Goal: Task Accomplishment & Management: Complete application form

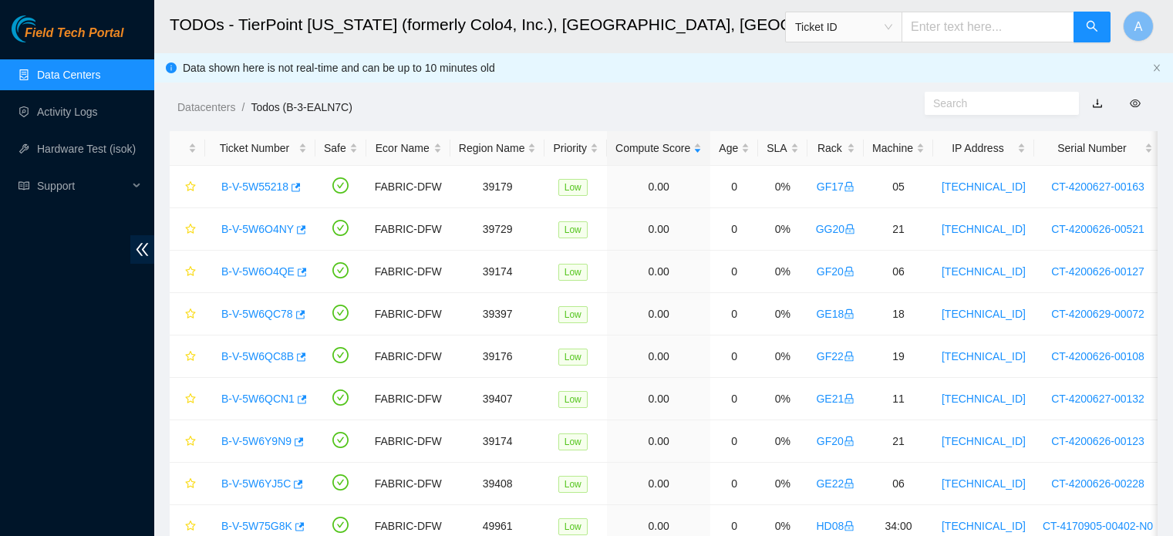
scroll to position [69, 0]
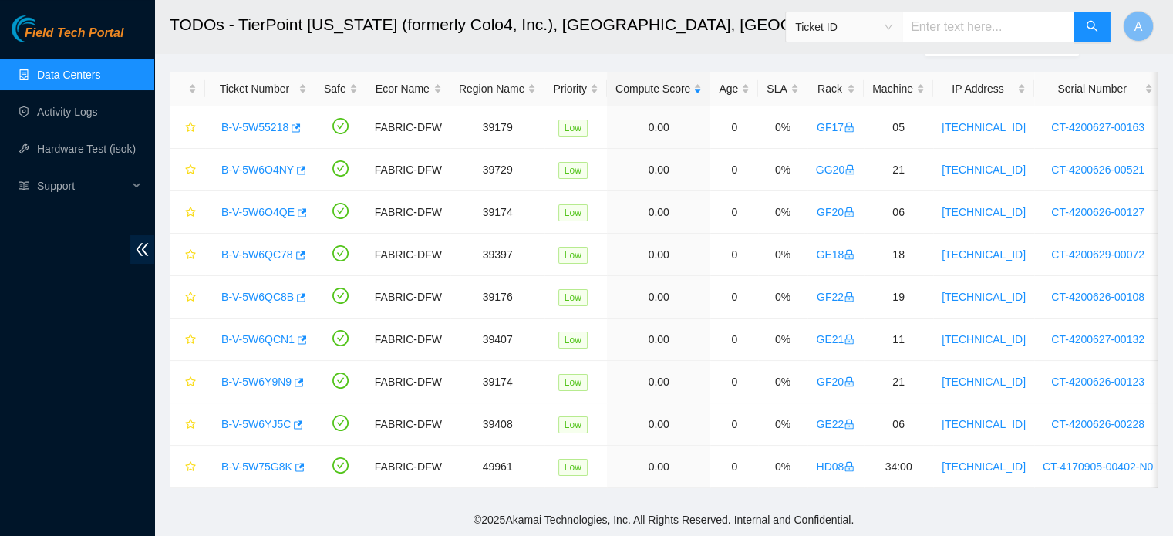
click at [49, 69] on link "Data Centers" at bounding box center [68, 75] width 63 height 12
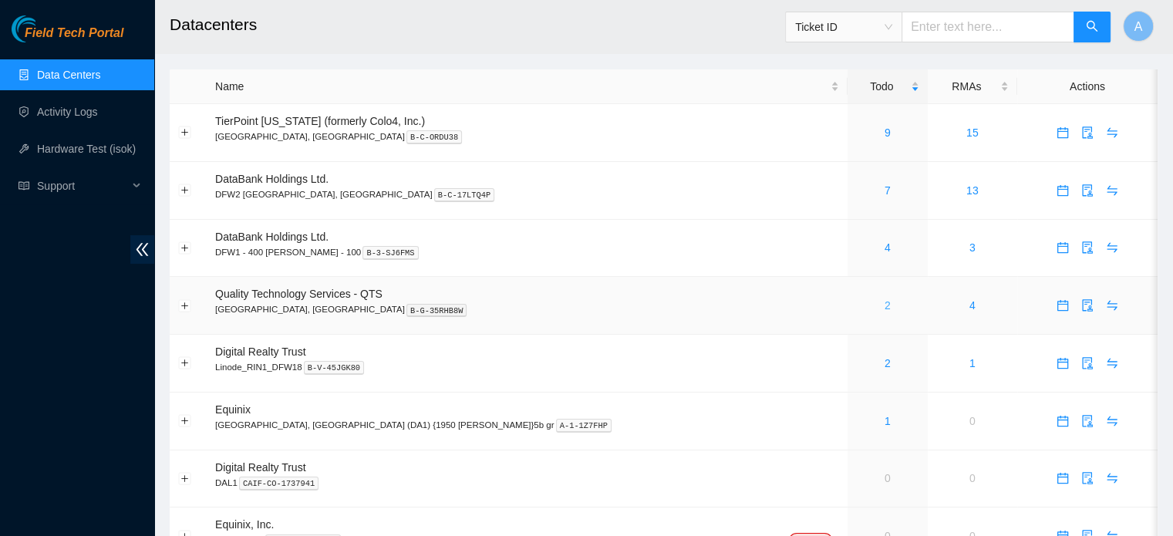
click at [885, 309] on link "2" at bounding box center [888, 305] width 6 height 12
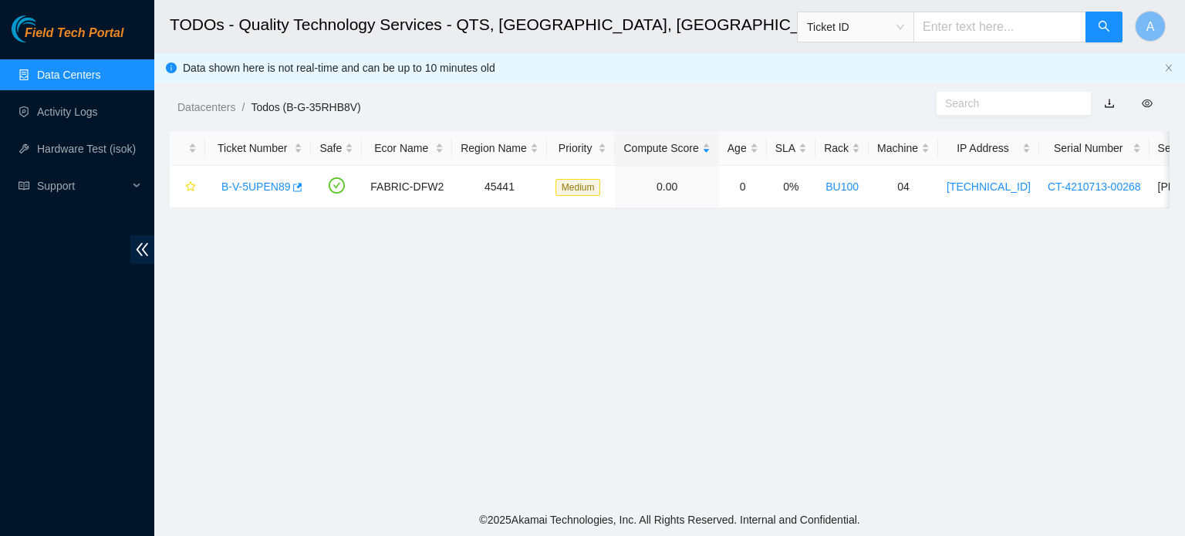
click at [76, 73] on link "Data Centers" at bounding box center [68, 75] width 63 height 12
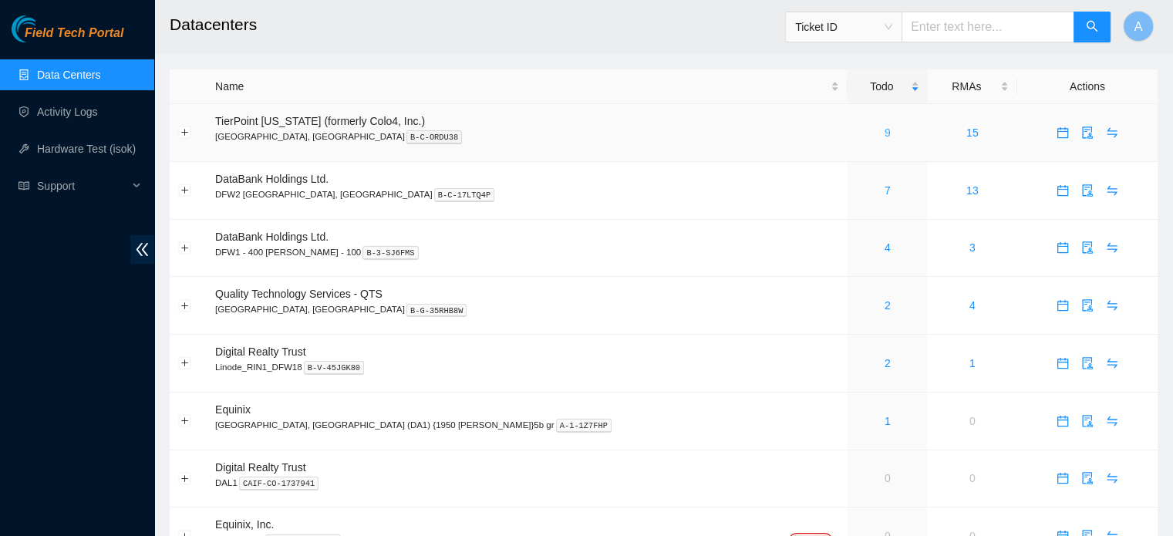
click at [885, 132] on link "9" at bounding box center [888, 132] width 6 height 12
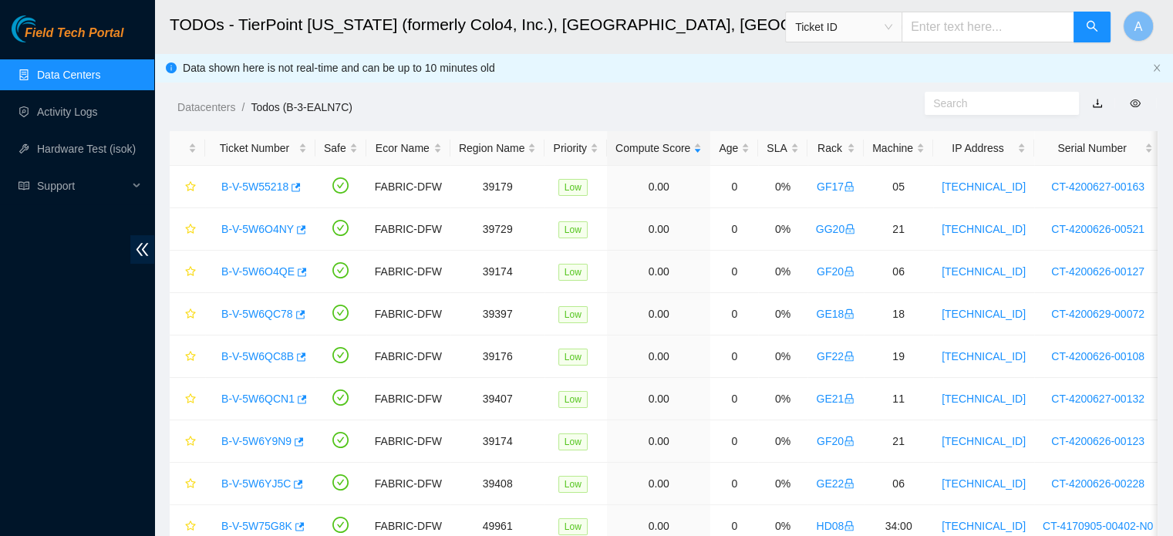
click at [70, 73] on link "Data Centers" at bounding box center [68, 75] width 63 height 12
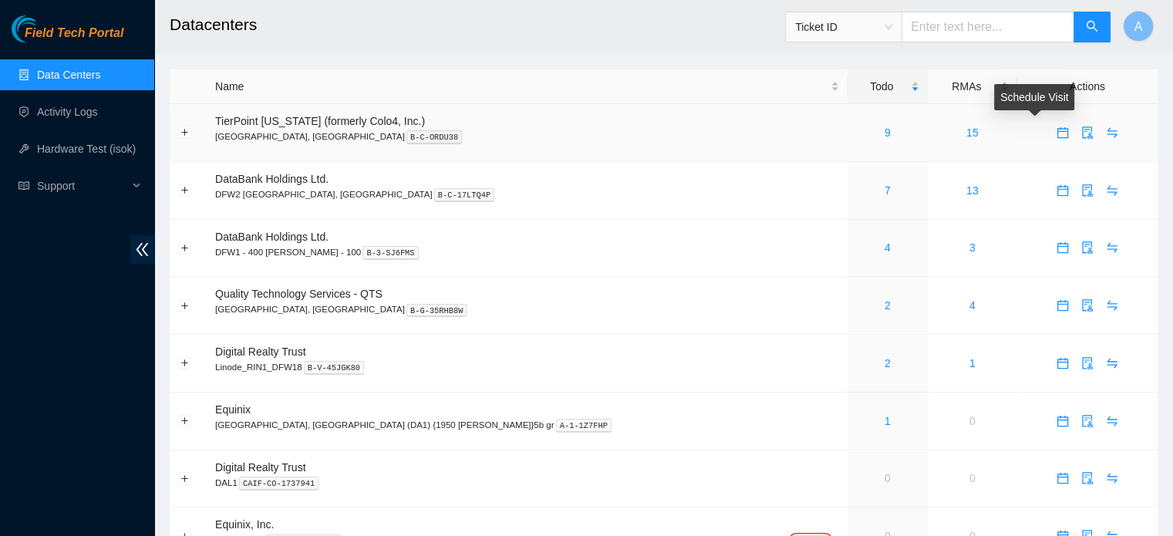
click at [1058, 130] on icon "calendar" at bounding box center [1062, 130] width 9 height 2
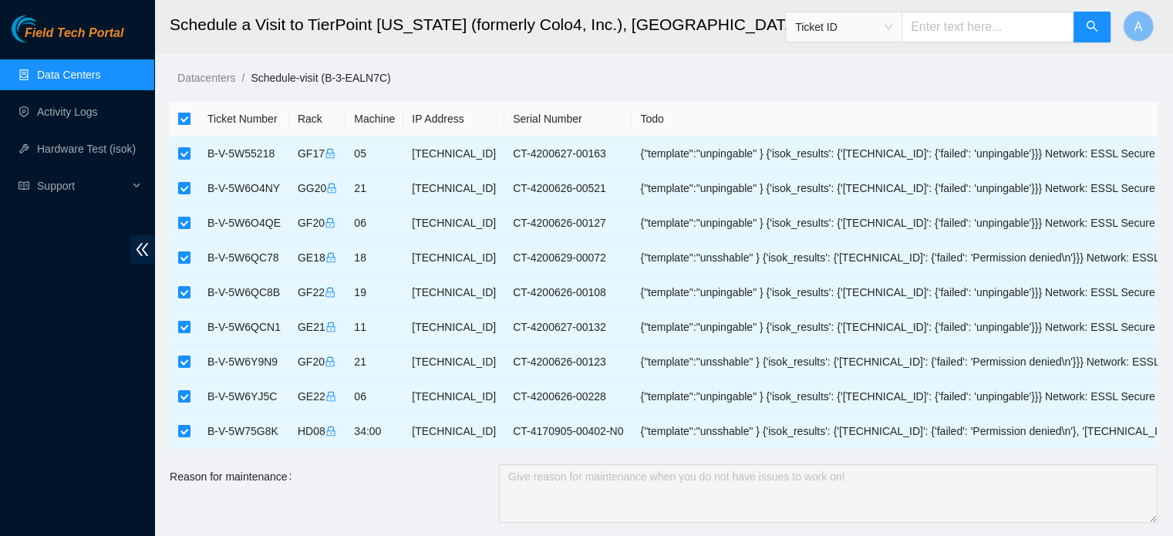
click at [183, 123] on input "checkbox" at bounding box center [184, 119] width 12 height 12
checkbox input "false"
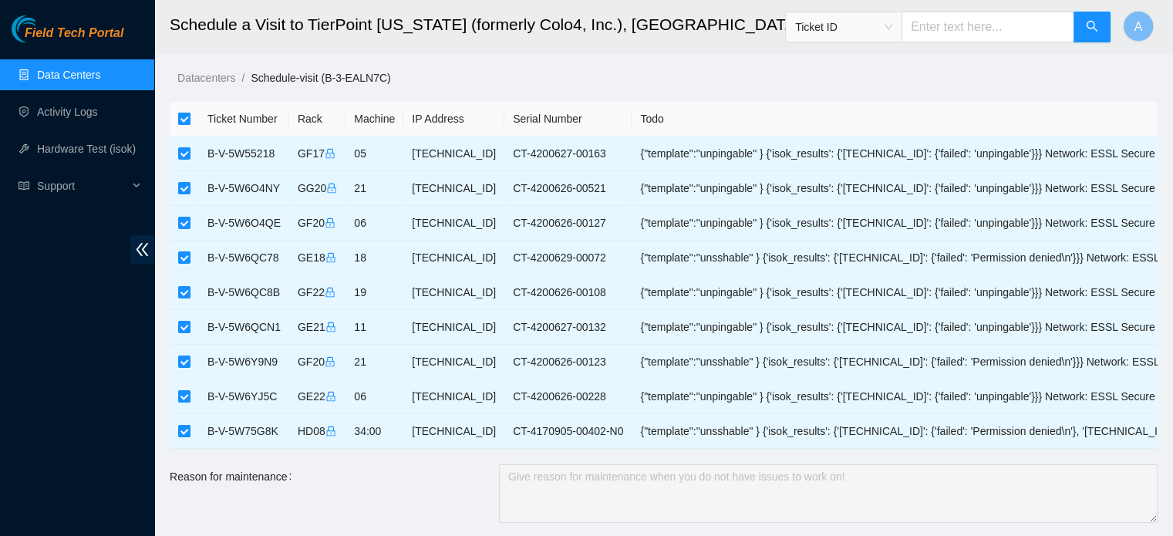
checkbox input "false"
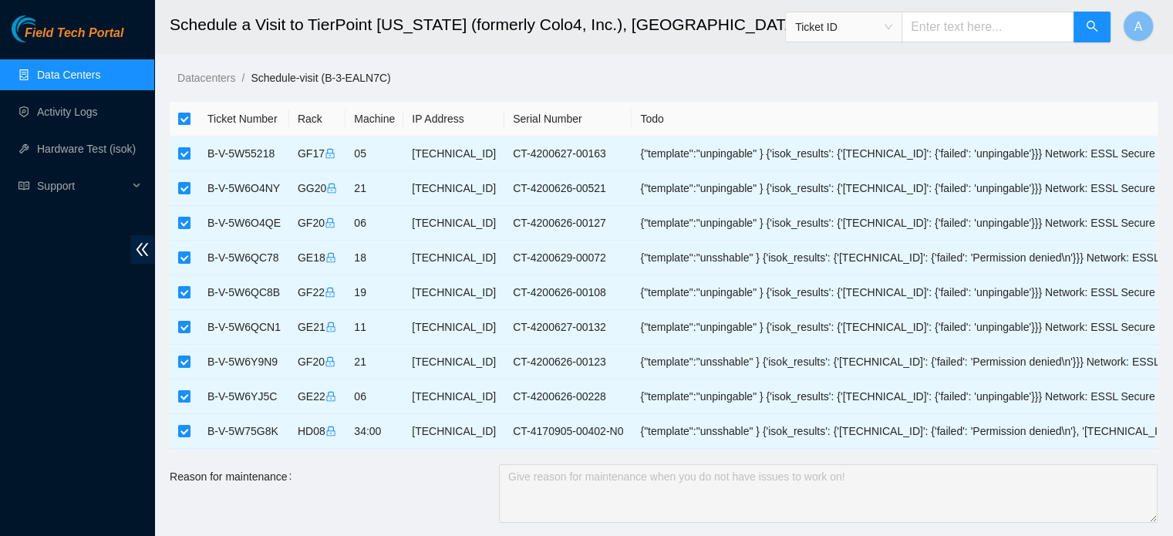
checkbox input "false"
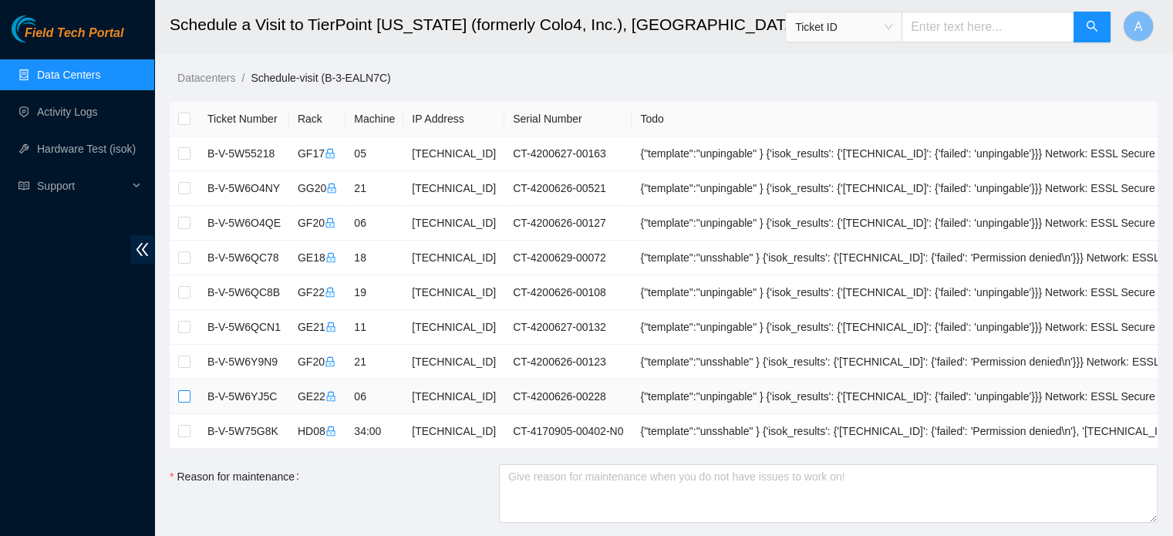
click at [184, 396] on input "checkbox" at bounding box center [184, 396] width 12 height 12
checkbox input "true"
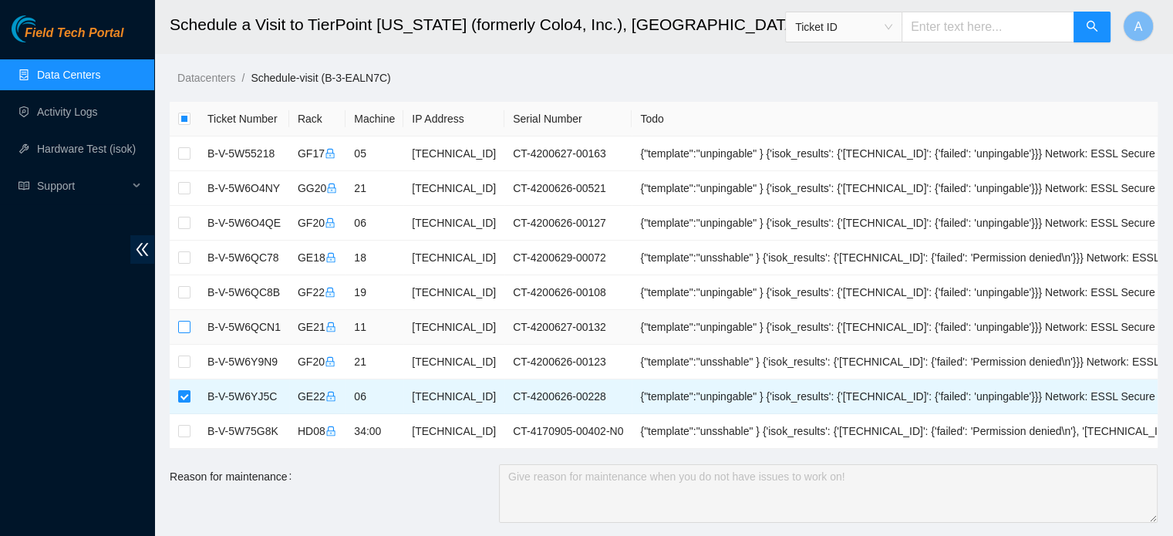
click at [184, 325] on input "checkbox" at bounding box center [184, 327] width 12 height 12
checkbox input "true"
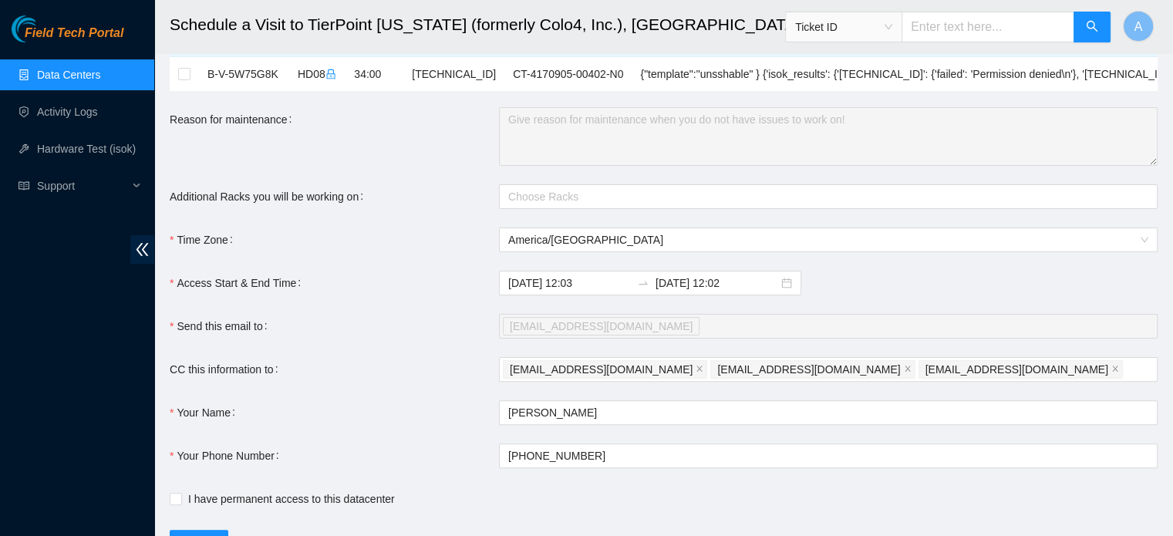
scroll to position [358, 0]
click at [695, 288] on input "2025-09-25 12:02" at bounding box center [717, 282] width 123 height 17
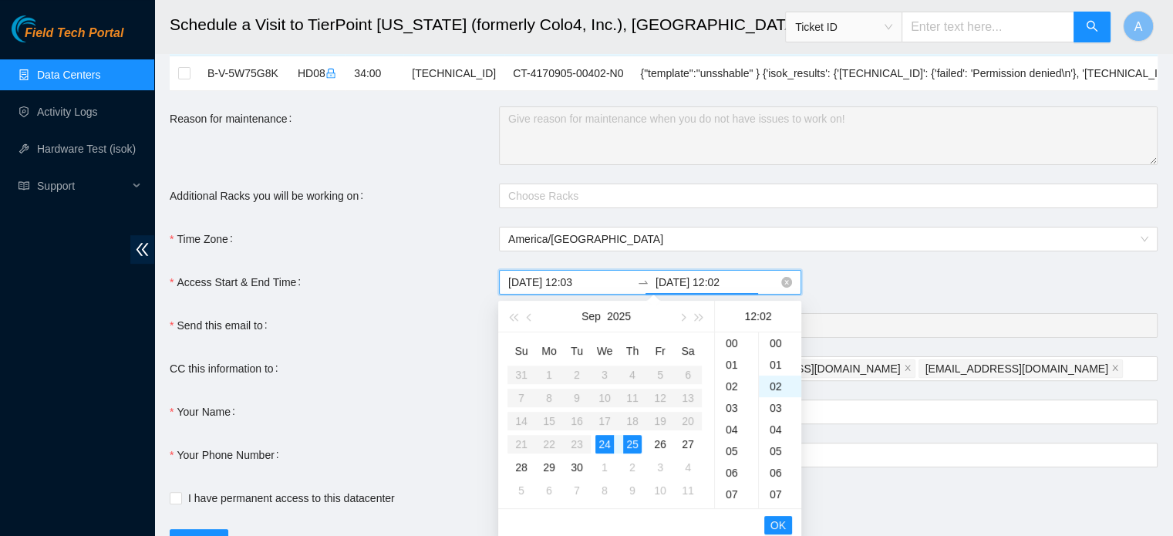
scroll to position [43, 0]
click at [609, 437] on div "24" at bounding box center [604, 444] width 19 height 19
click at [730, 345] on div "23" at bounding box center [736, 347] width 43 height 22
type input "2025-09-24 23:02"
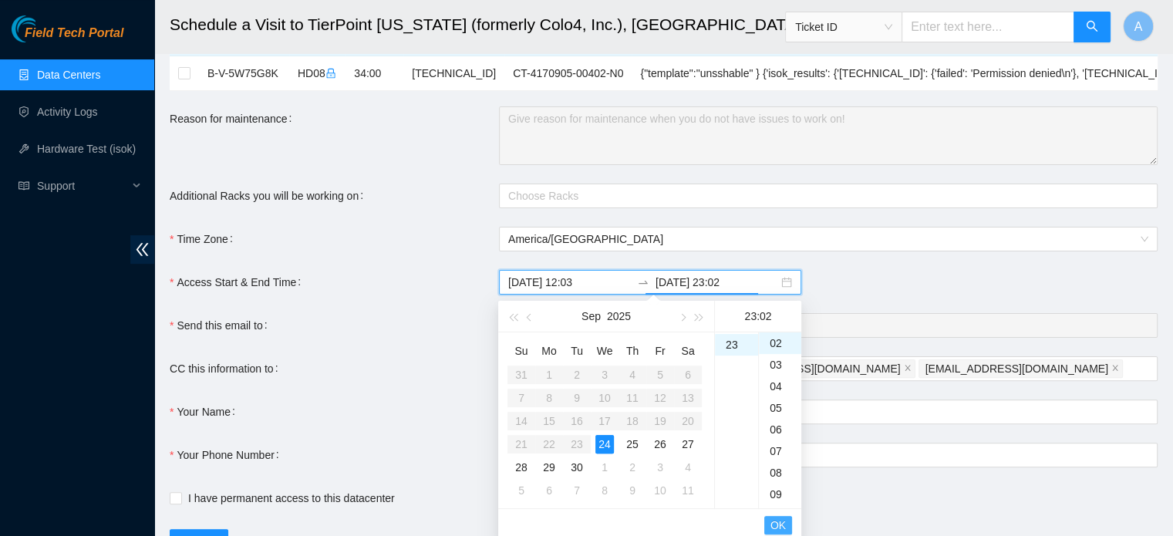
click at [785, 520] on span "OK" at bounding box center [778, 525] width 15 height 17
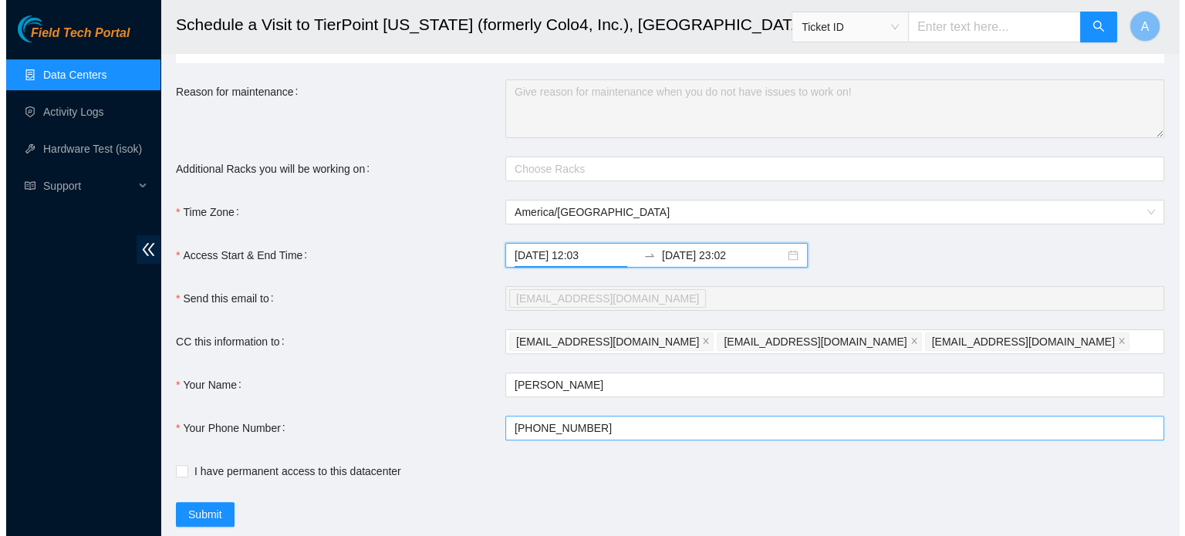
scroll to position [424, 0]
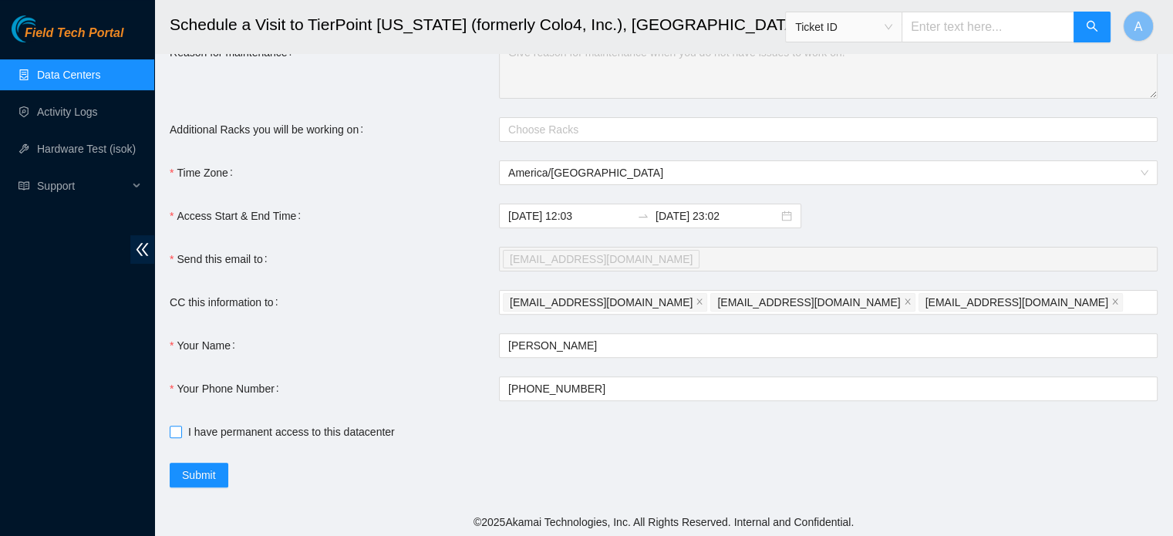
click at [211, 428] on span "I have permanent access to this datacenter" at bounding box center [291, 431] width 219 height 17
click at [180, 428] on input "I have permanent access to this datacenter" at bounding box center [175, 431] width 11 height 11
checkbox input "true"
click at [213, 468] on span "Submit" at bounding box center [199, 475] width 34 height 17
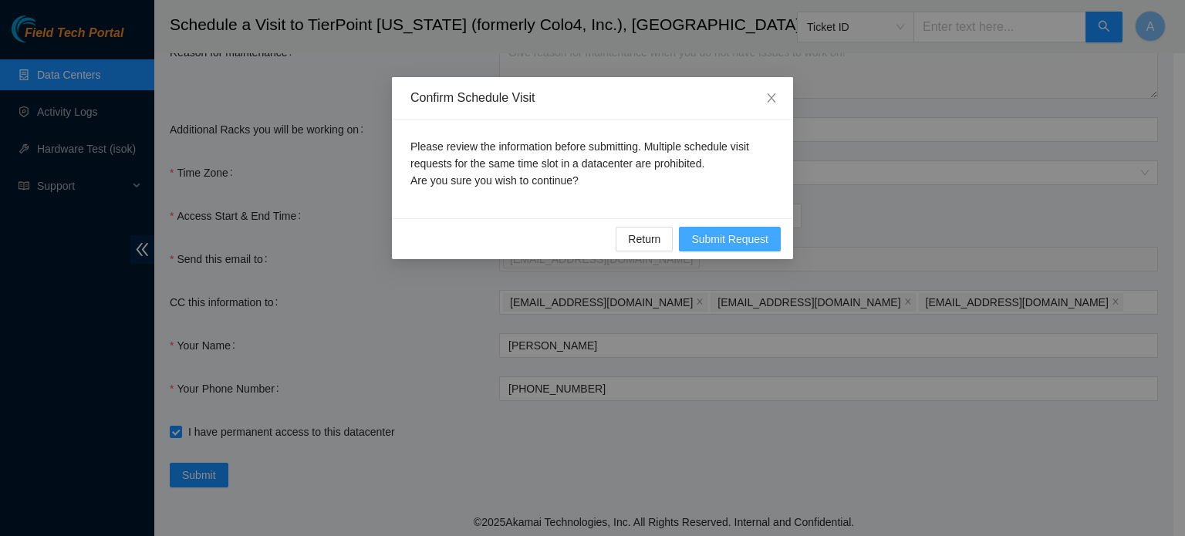
click at [718, 240] on span "Submit Request" at bounding box center [729, 239] width 77 height 17
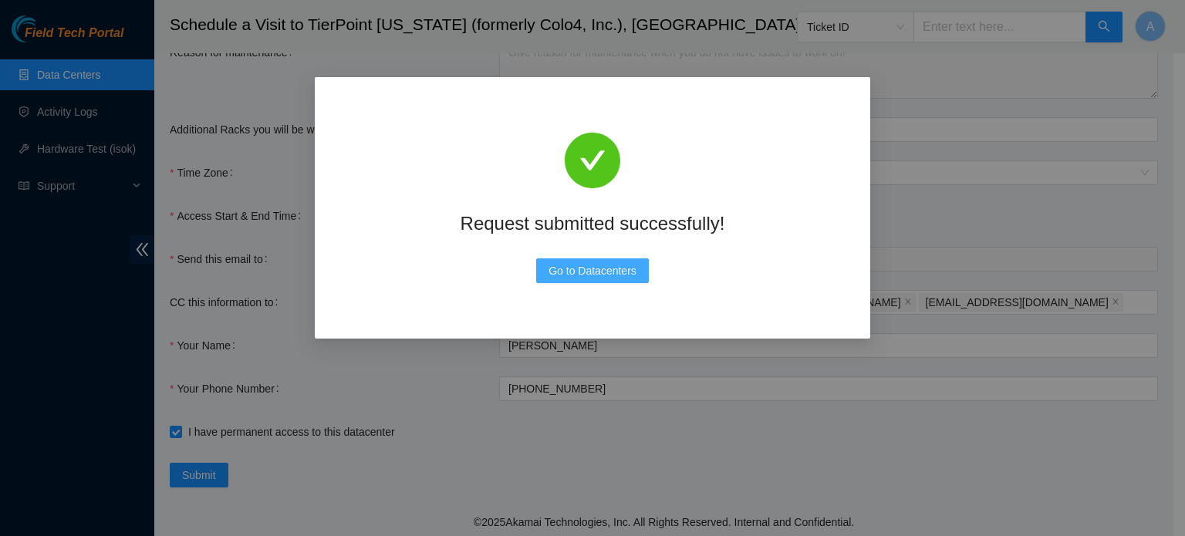
click at [632, 268] on span "Go to Datacenters" at bounding box center [592, 270] width 88 height 17
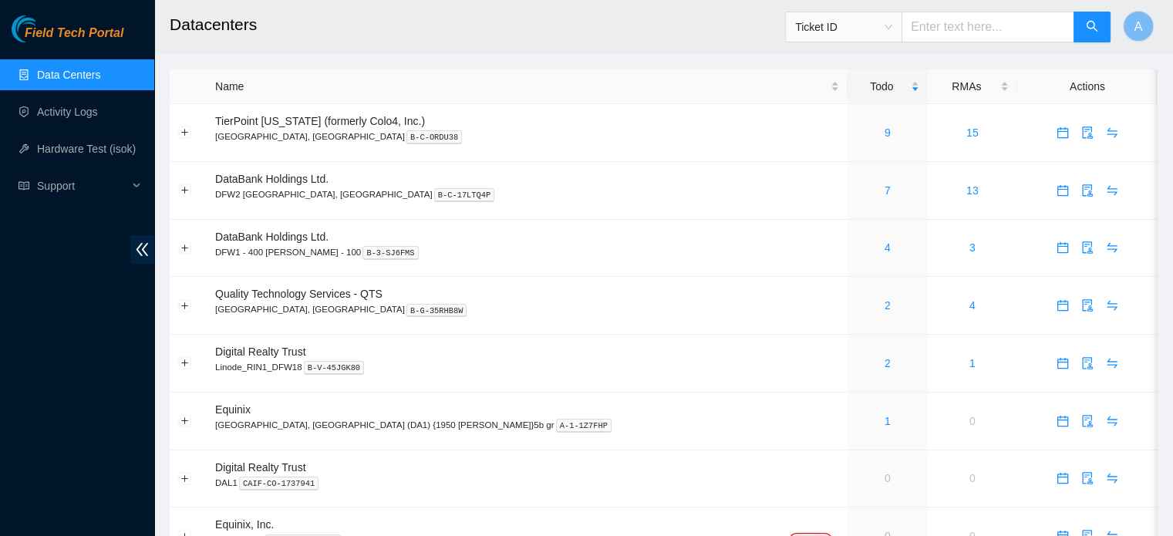
click at [52, 69] on link "Data Centers" at bounding box center [68, 75] width 63 height 12
click at [885, 128] on link "9" at bounding box center [888, 132] width 6 height 12
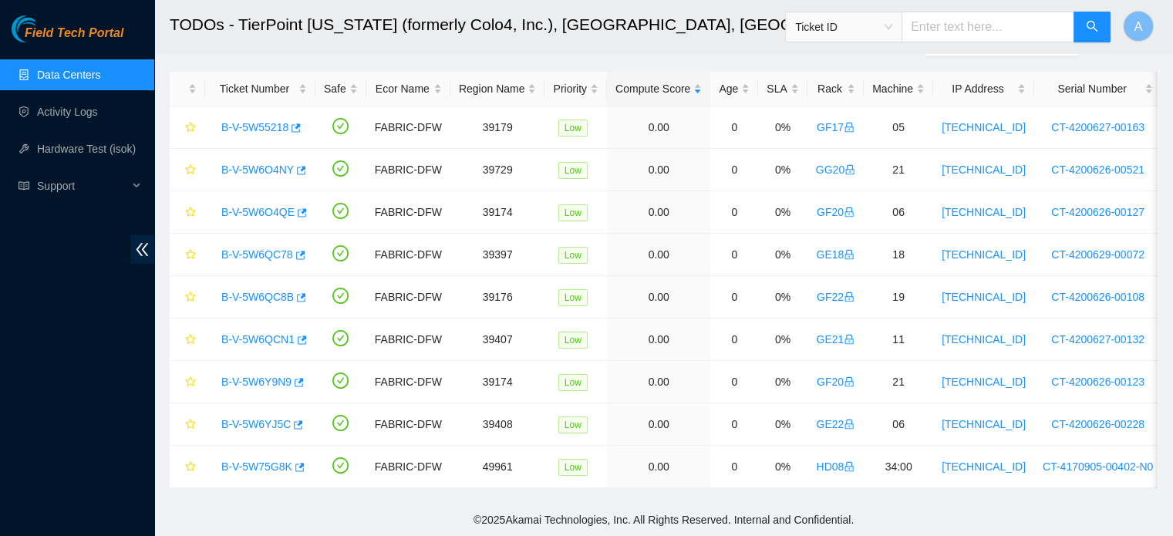
scroll to position [69, 0]
click at [98, 110] on link "Activity Logs" at bounding box center [67, 112] width 61 height 12
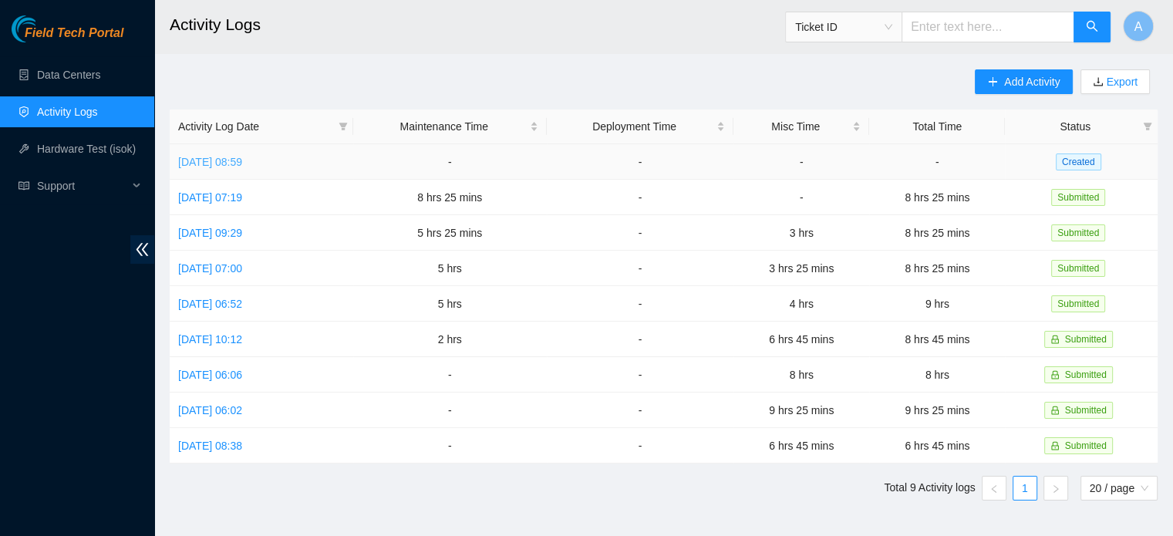
click at [242, 163] on link "Wed, 24 Sep 2025 08:59" at bounding box center [210, 162] width 64 height 12
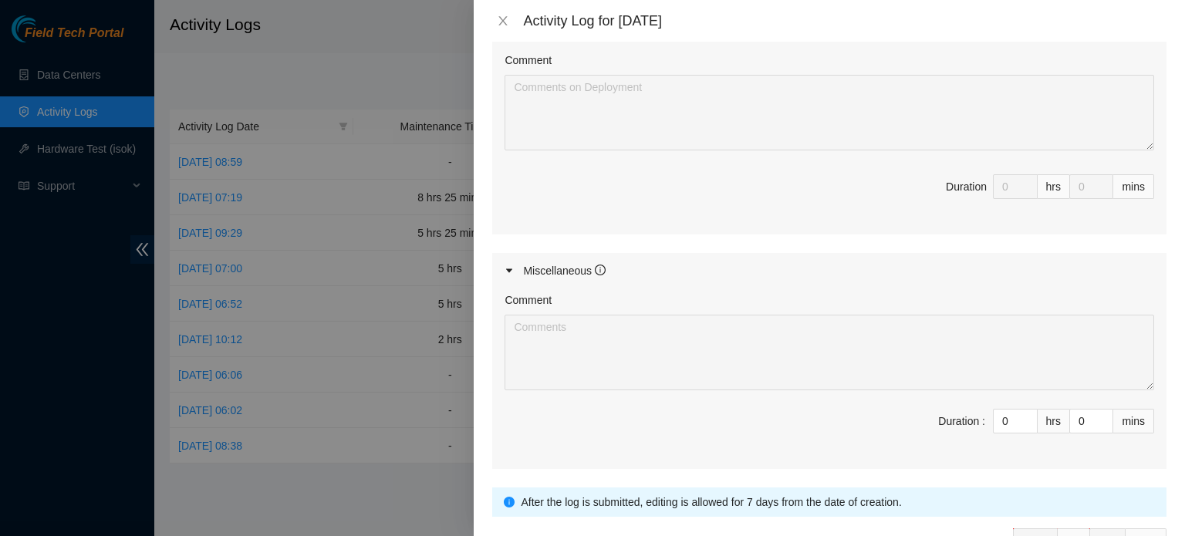
scroll to position [764, 0]
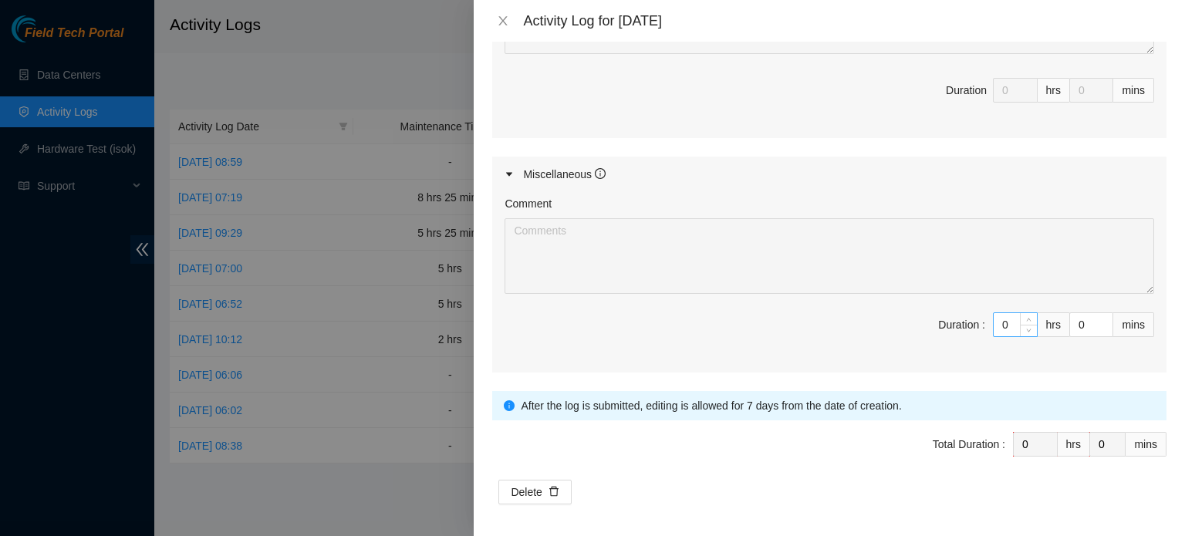
click at [1003, 315] on input "0" at bounding box center [1014, 324] width 43 height 23
type input "2"
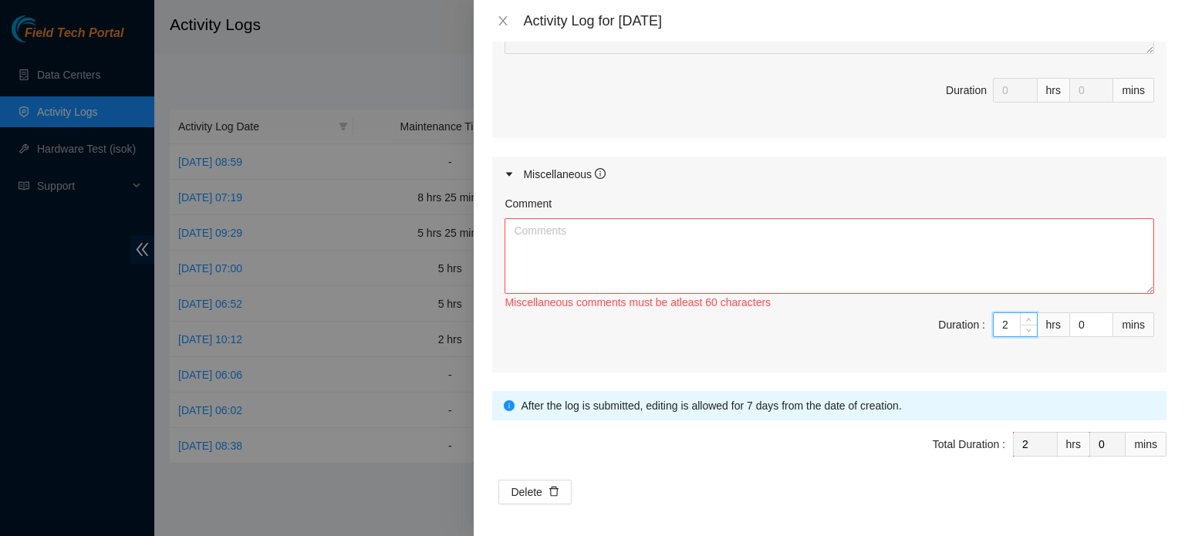
type input "2"
click at [882, 251] on textarea "Comment" at bounding box center [828, 256] width 649 height 76
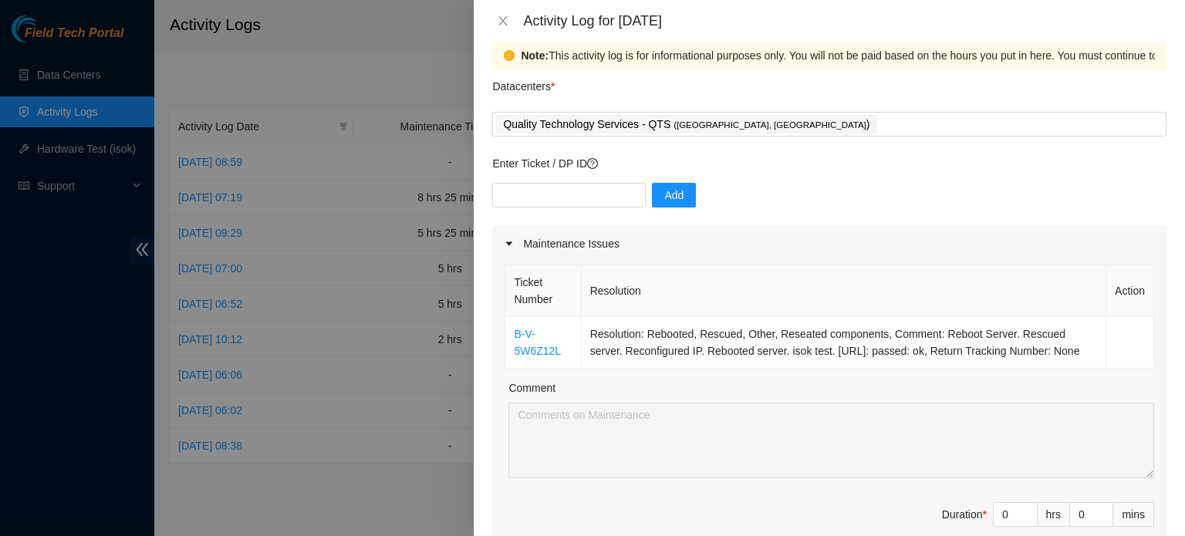
scroll to position [0, 0]
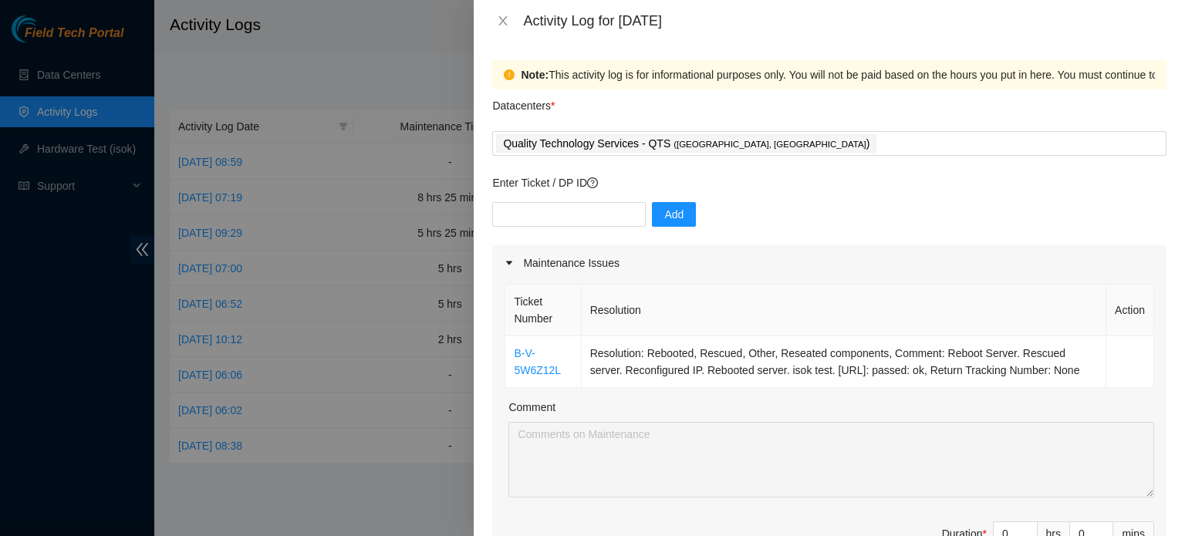
type textarea "Cleaned up the cage."
click at [527, 203] on input "text" at bounding box center [568, 214] width 153 height 25
paste input "DP62931"
type input "DP62931"
click at [669, 218] on span "Add" at bounding box center [673, 214] width 19 height 17
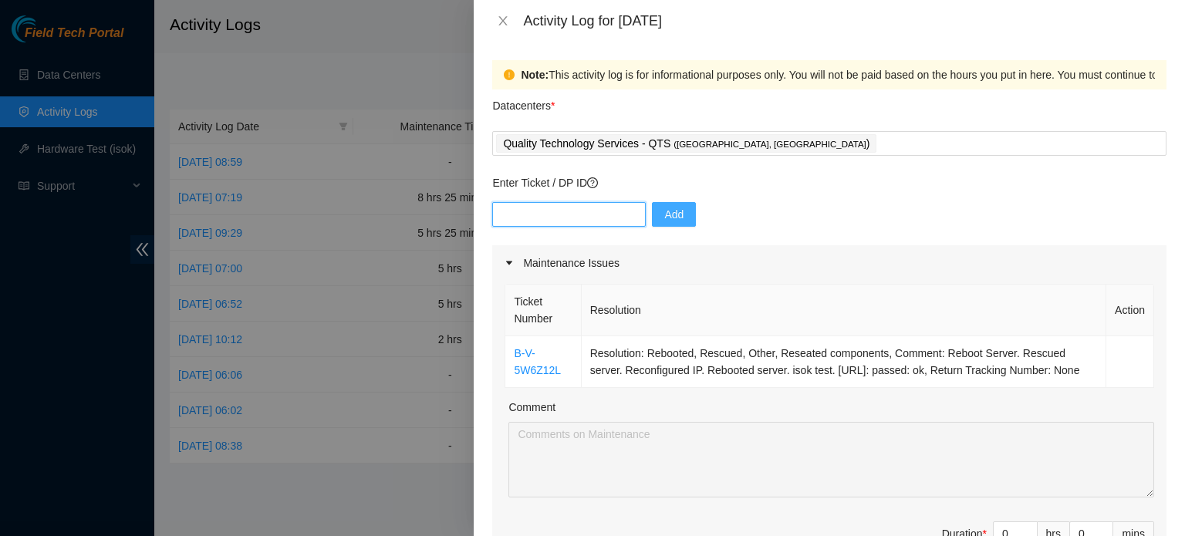
click at [583, 214] on input "text" at bounding box center [568, 214] width 153 height 25
paste input "DP62933"
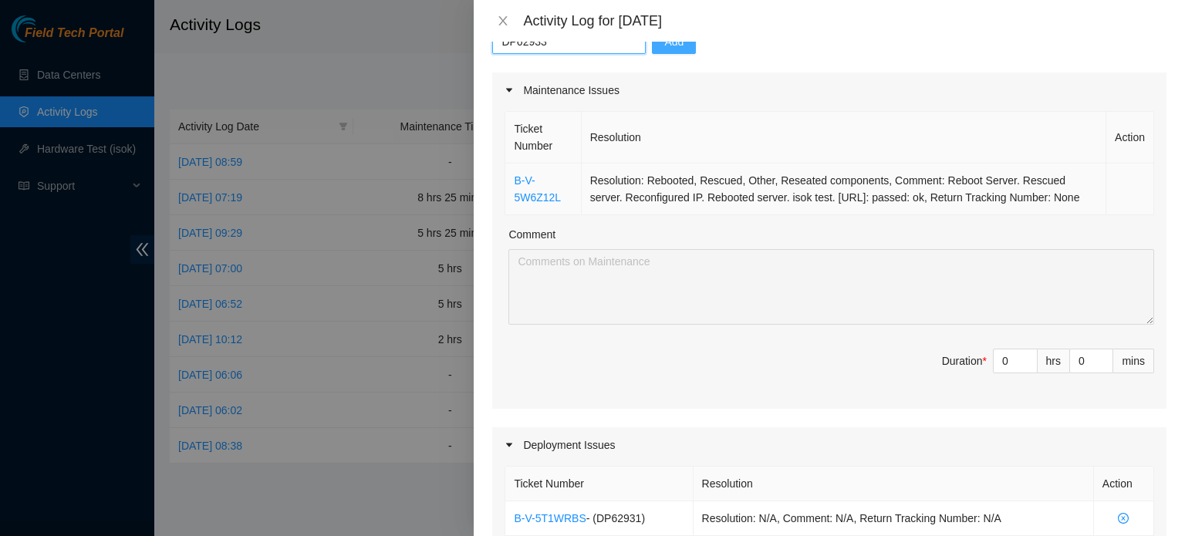
scroll to position [171, 0]
type input "DP62933"
click at [671, 51] on button "Add" at bounding box center [674, 43] width 44 height 25
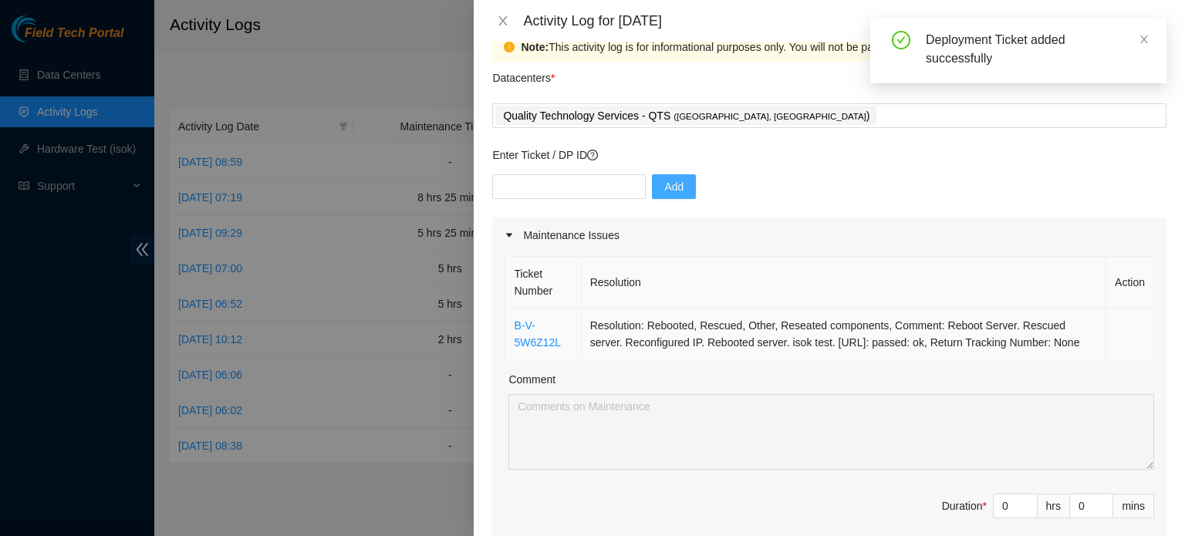
scroll to position [15, 0]
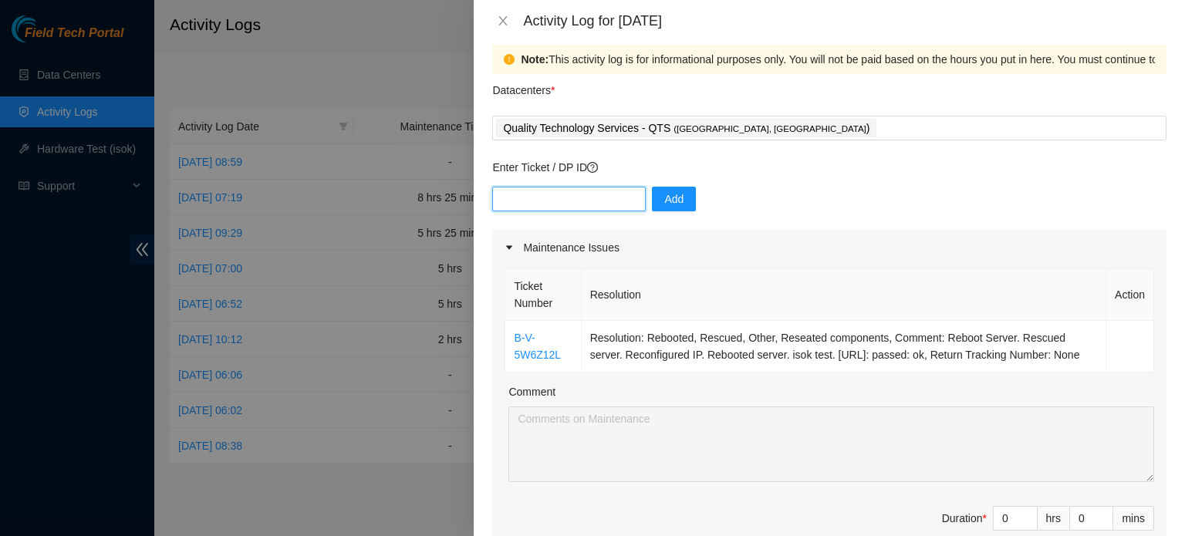
click at [533, 191] on input "text" at bounding box center [568, 199] width 153 height 25
paste input "DP62928"
type input "DP62928"
click at [676, 191] on button "Add" at bounding box center [674, 199] width 44 height 25
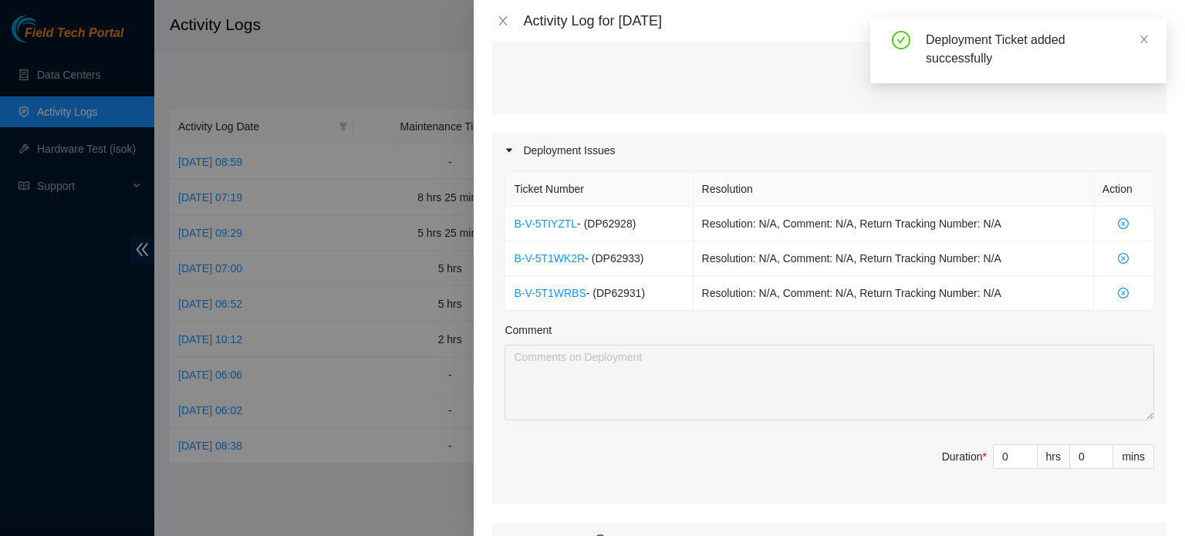
scroll to position [487, 0]
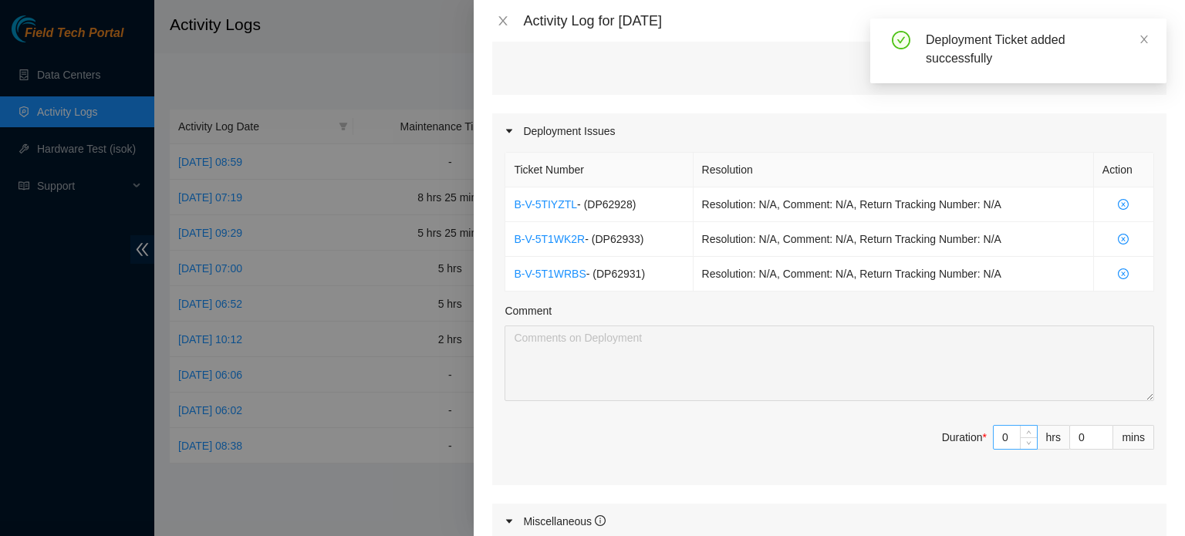
click at [1003, 429] on input "0" at bounding box center [1014, 437] width 43 height 23
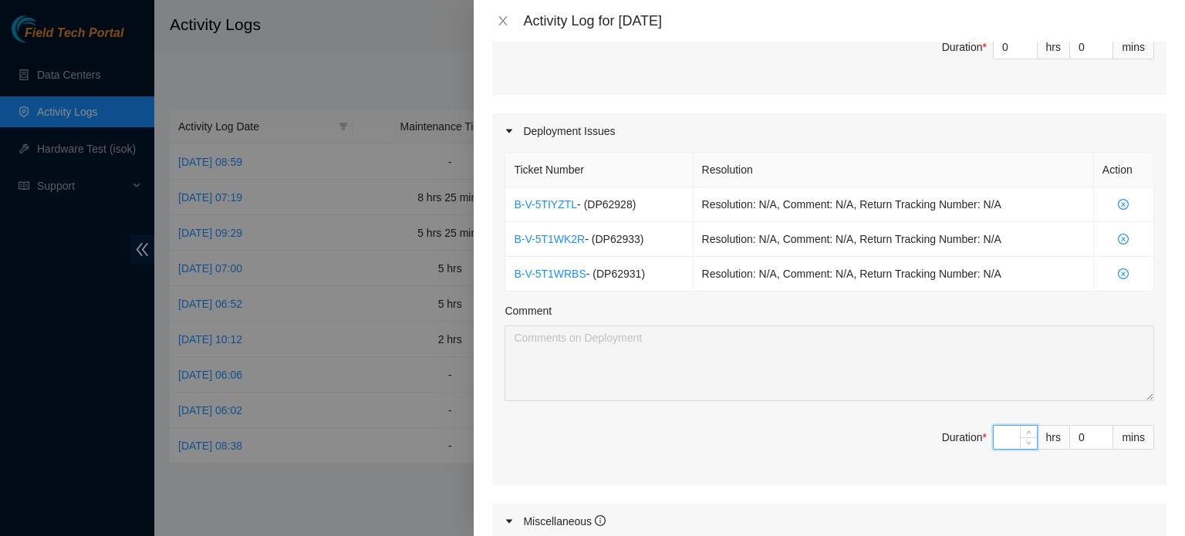
type input "2"
type input "4"
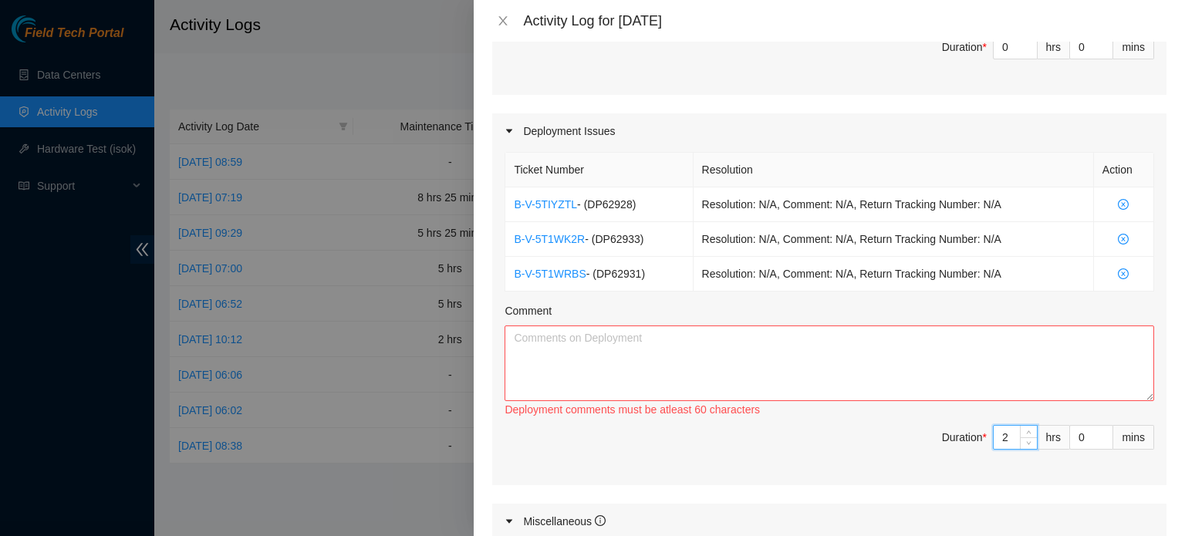
type input "2"
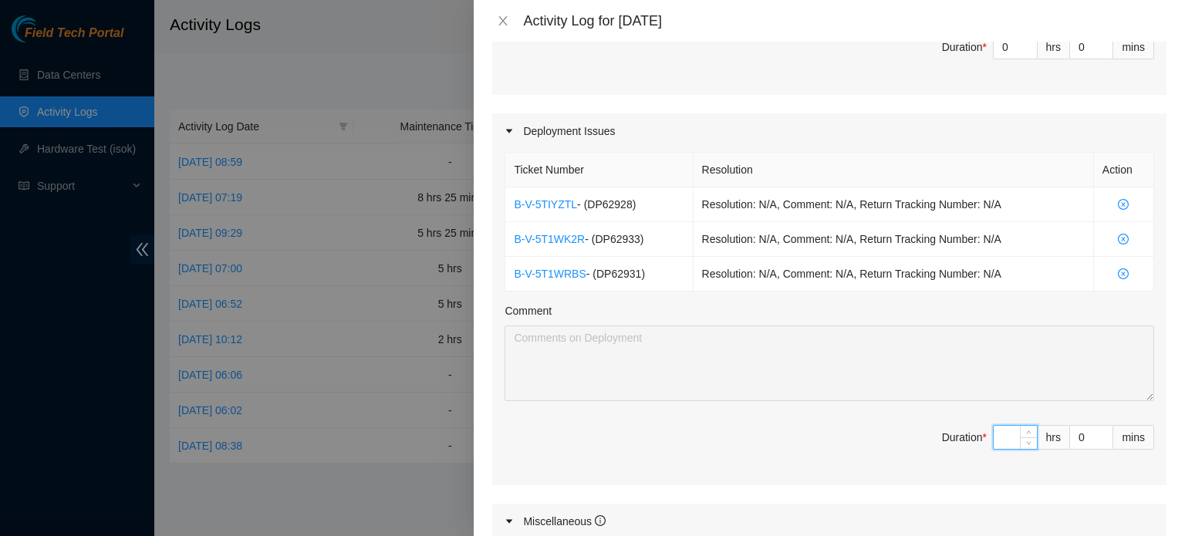
type input "3"
type input "5"
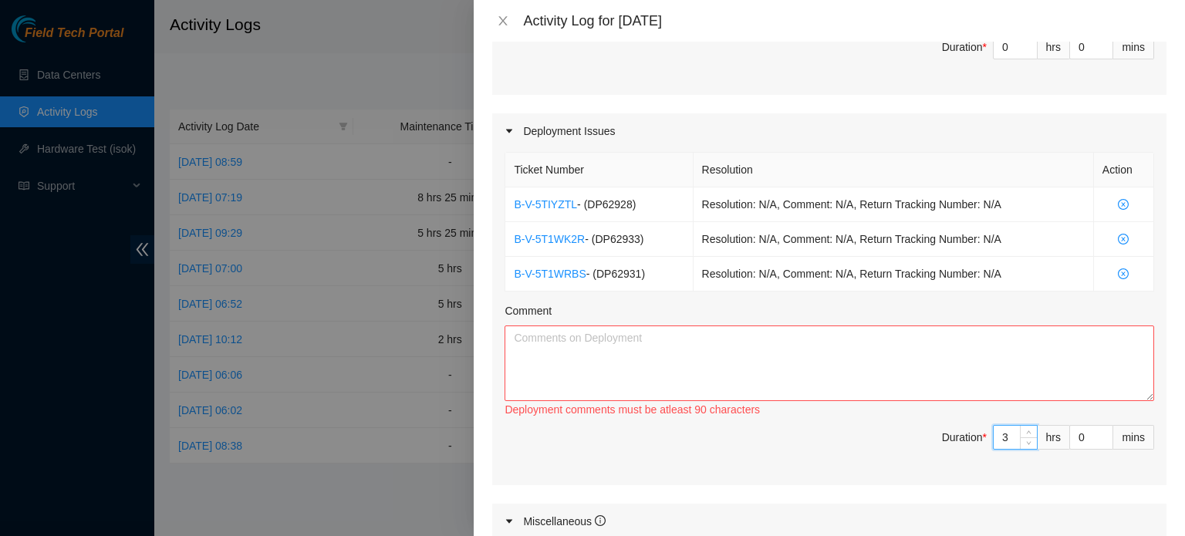
type input "3"
click at [849, 445] on span "Duration * 3 hrs 0 mins" at bounding box center [828, 446] width 649 height 43
click at [658, 369] on textarea "Comment" at bounding box center [828, 363] width 649 height 76
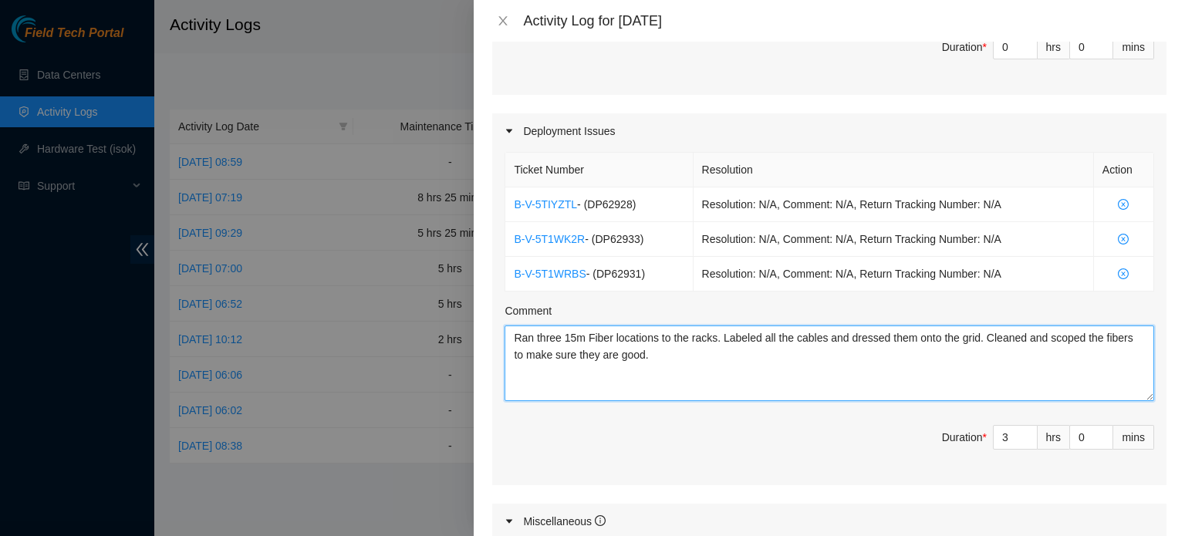
type textarea "Ran three 15m Fiber locations to the racks. Labeled all the cables and dressed …"
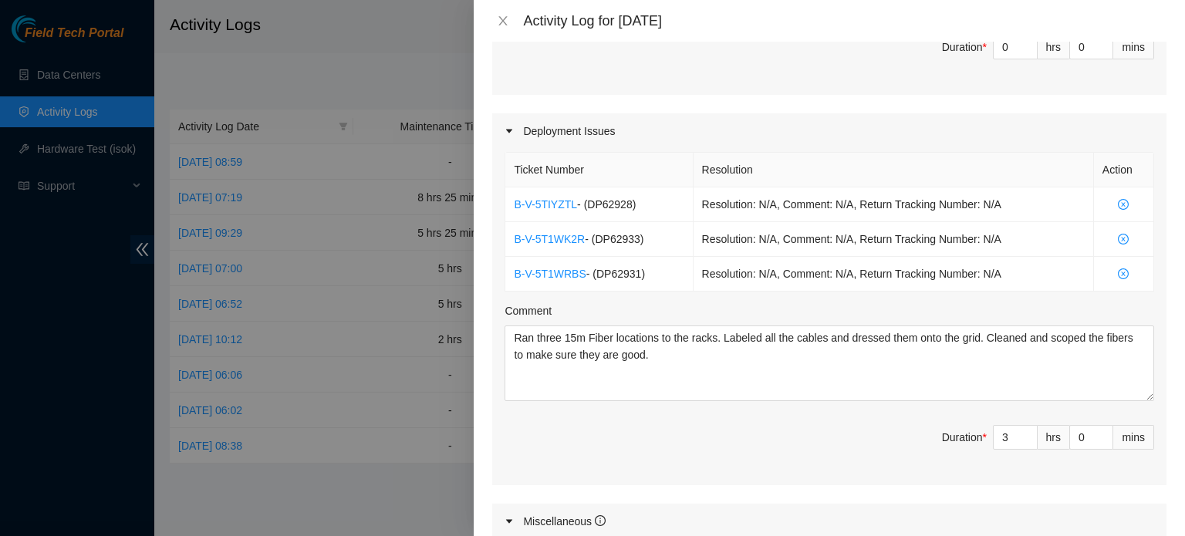
click at [718, 450] on span "Duration * 3 hrs 0 mins" at bounding box center [828, 446] width 649 height 43
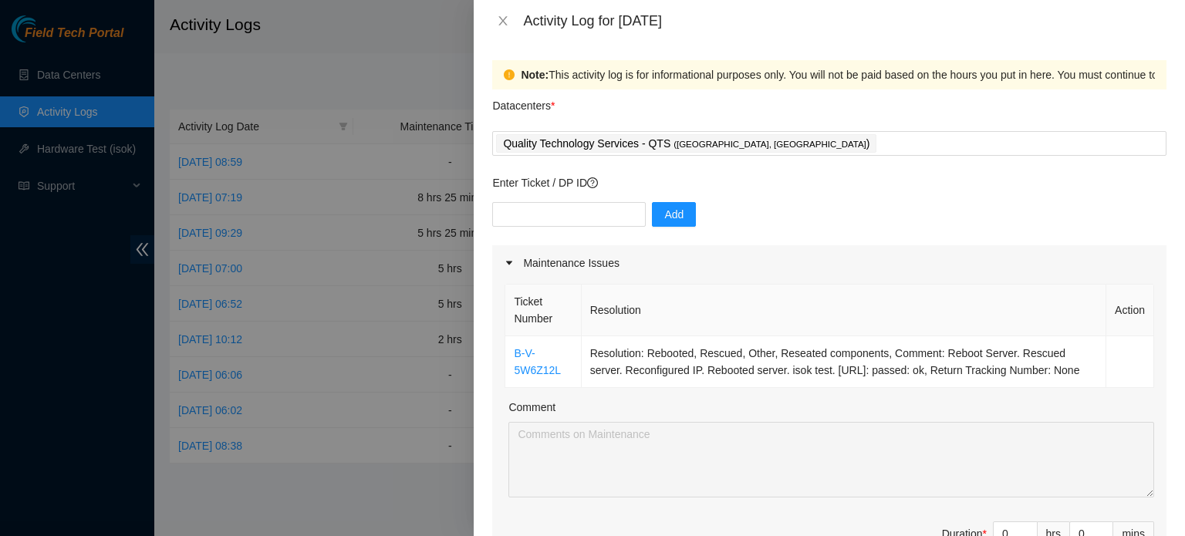
scroll to position [833, 0]
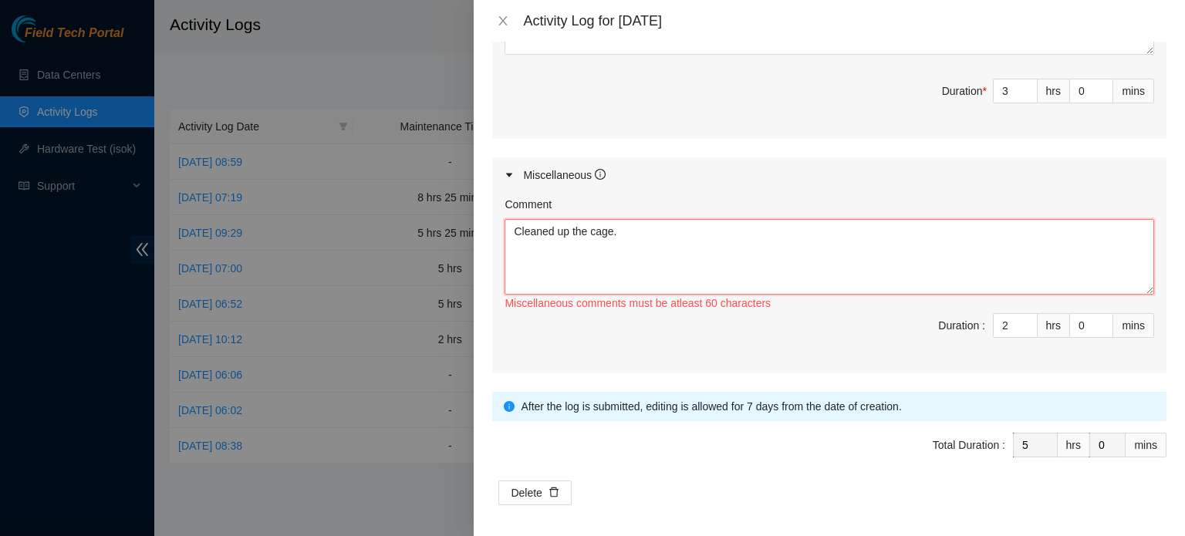
drag, startPoint x: 628, startPoint y: 228, endPoint x: 487, endPoint y: 240, distance: 141.6
click at [487, 240] on div "Note: This activity log is for informational purposes only. You will not be pai…" at bounding box center [829, 289] width 711 height 494
click at [700, 242] on textarea "Comment" at bounding box center [828, 257] width 649 height 76
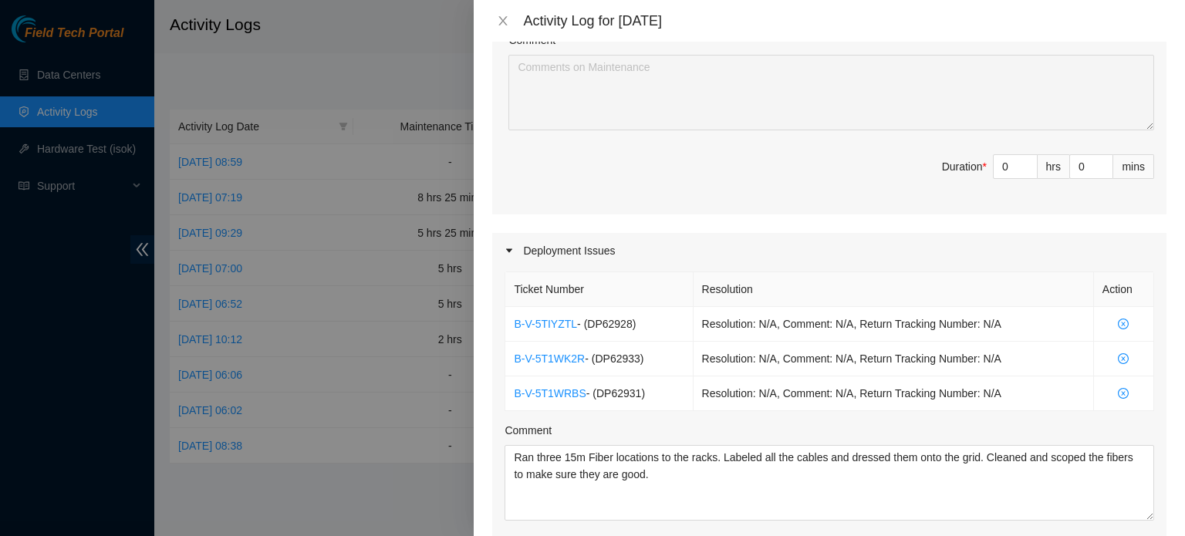
scroll to position [0, 0]
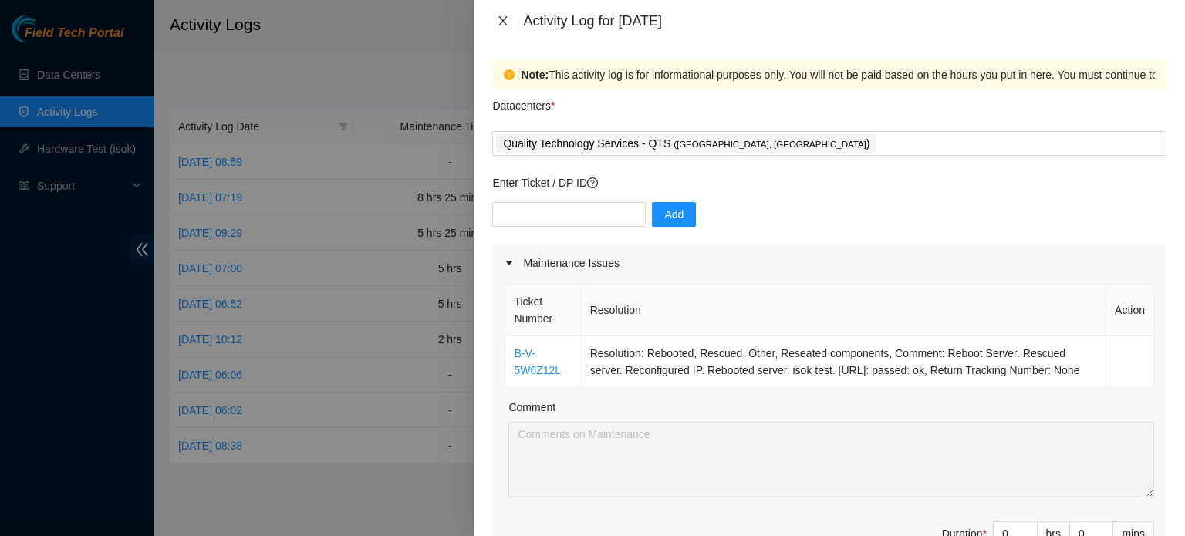
type textarea "Cleaned out the cage and continued on with training. Trained over at QTS and TP…"
click at [500, 26] on icon "close" at bounding box center [503, 21] width 12 height 12
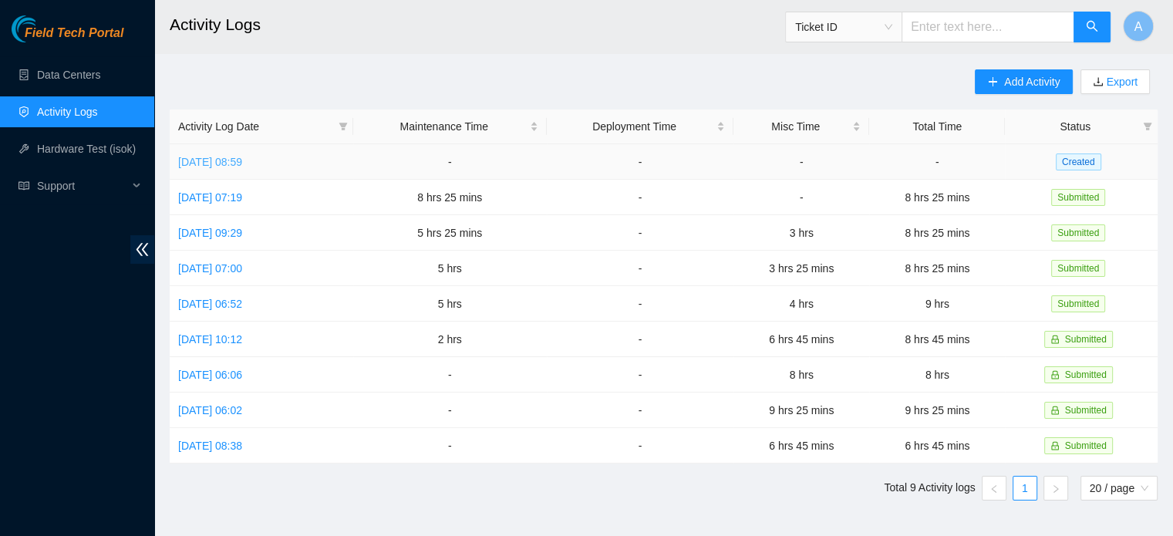
click at [242, 160] on link "Wed, 24 Sep 2025 08:59" at bounding box center [210, 162] width 64 height 12
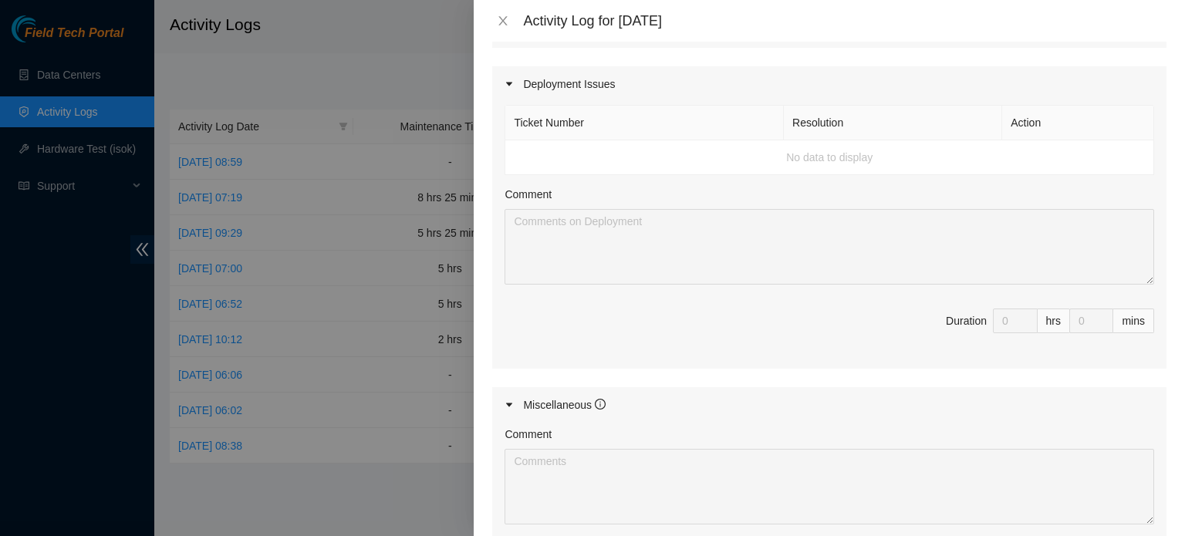
scroll to position [764, 0]
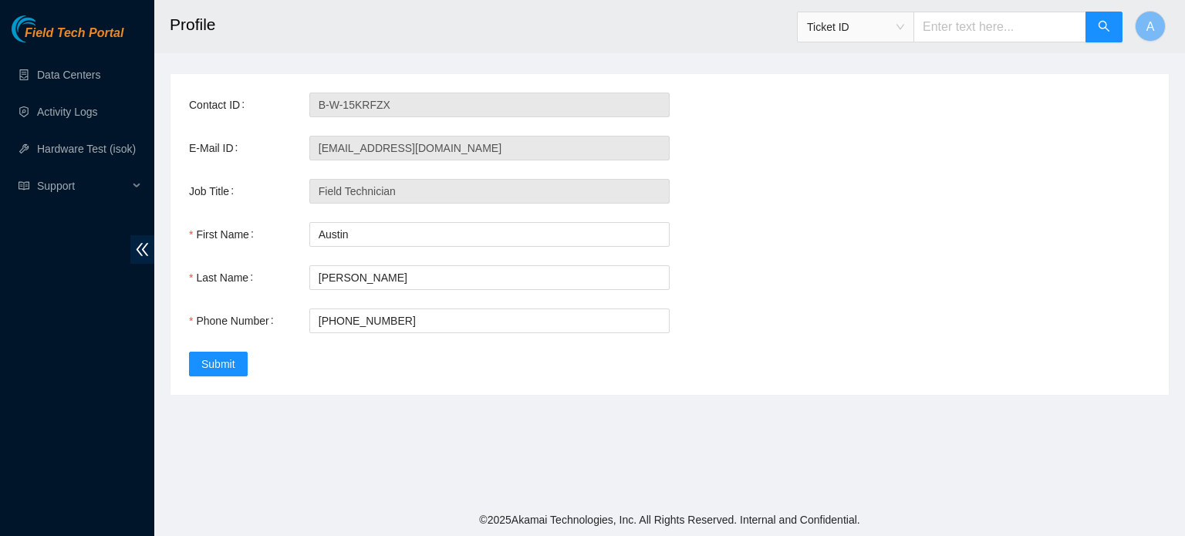
click at [596, 293] on div "Contact ID B-W-15KRFZX E-Mail ID austinsilva0904@gmail.com Job Title Field Tech…" at bounding box center [669, 234] width 998 height 321
click at [96, 76] on link "Data Centers" at bounding box center [68, 75] width 63 height 12
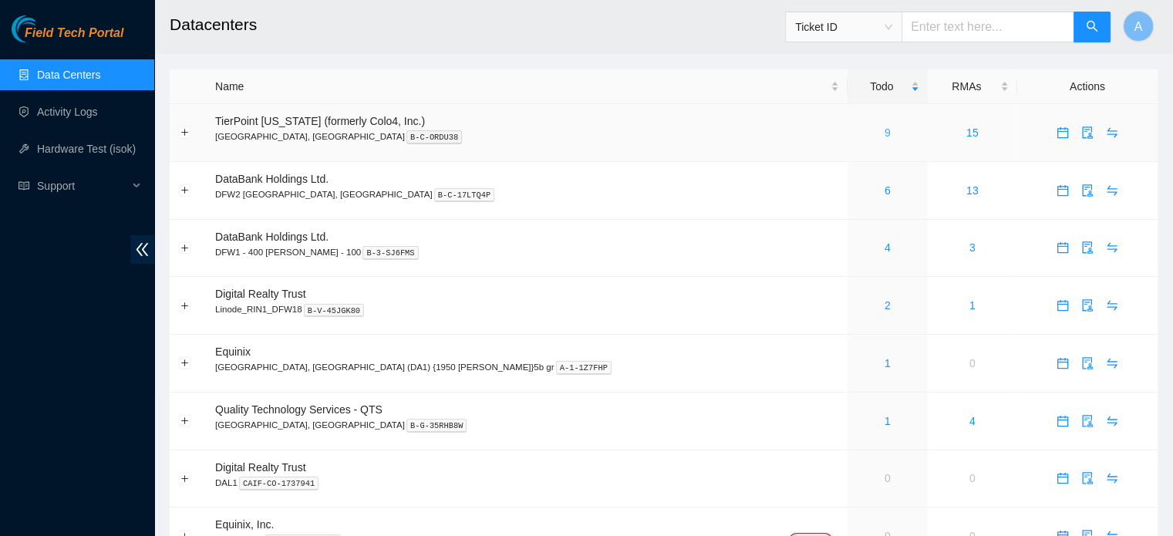
click at [885, 134] on link "9" at bounding box center [888, 132] width 6 height 12
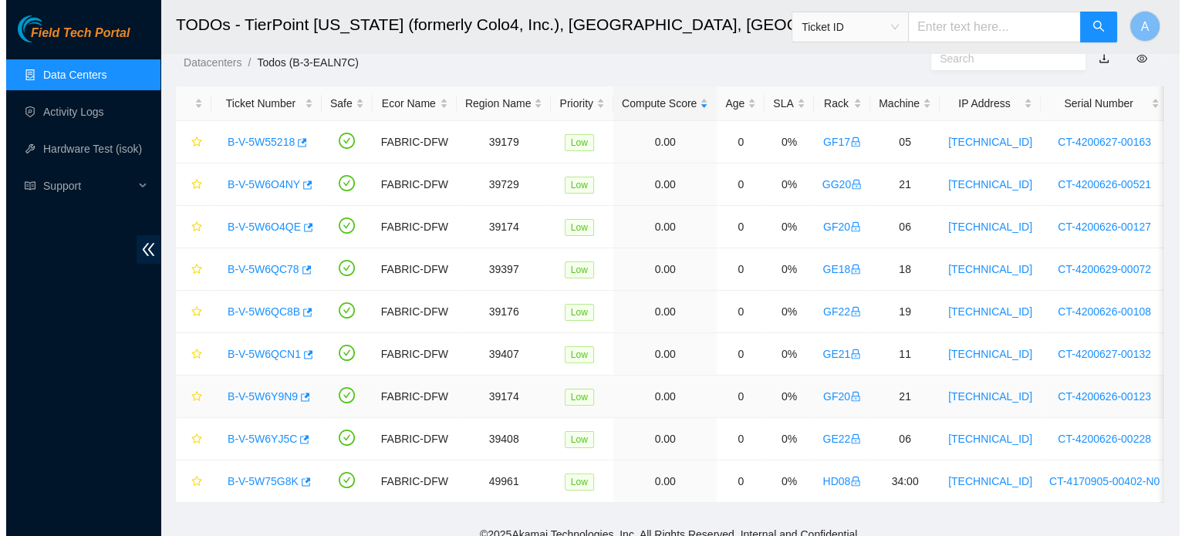
scroll to position [56, 0]
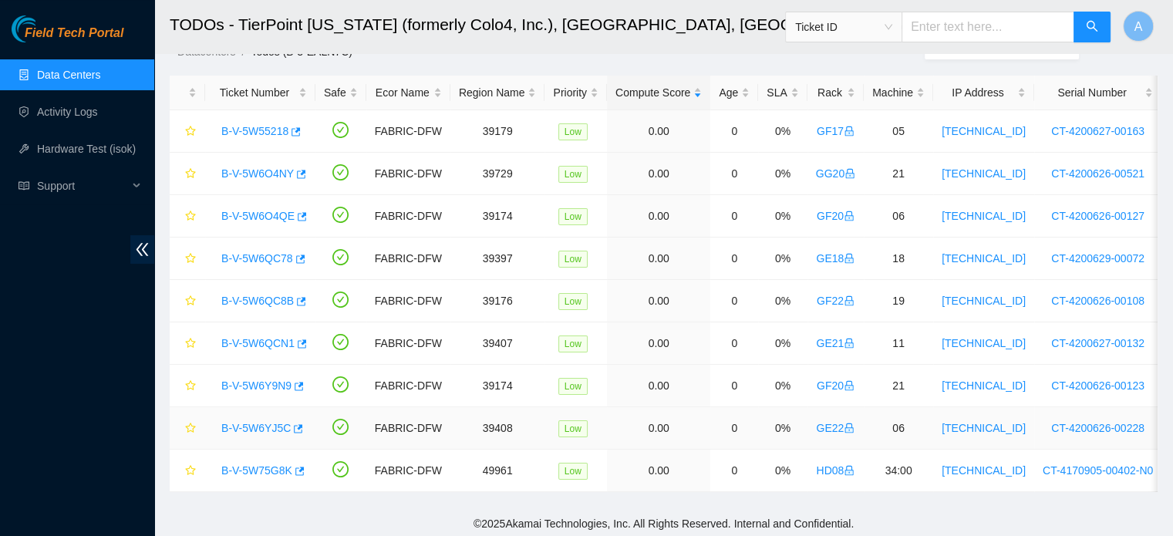
click at [273, 427] on link "B-V-5W6YJ5C" at bounding box center [255, 428] width 69 height 12
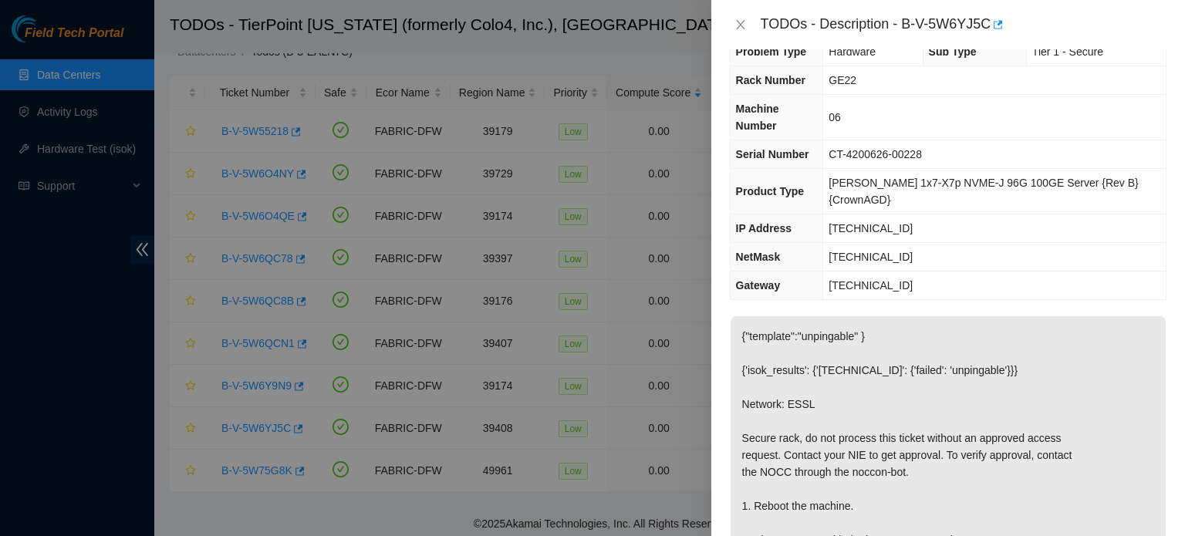
scroll to position [26, 0]
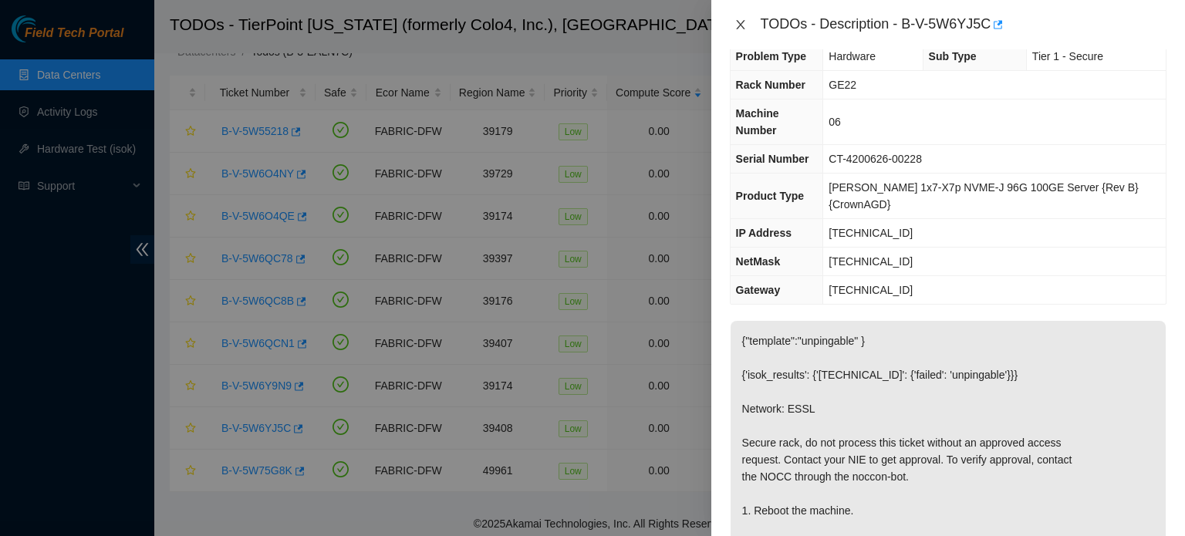
click at [736, 27] on icon "close" at bounding box center [740, 25] width 12 height 12
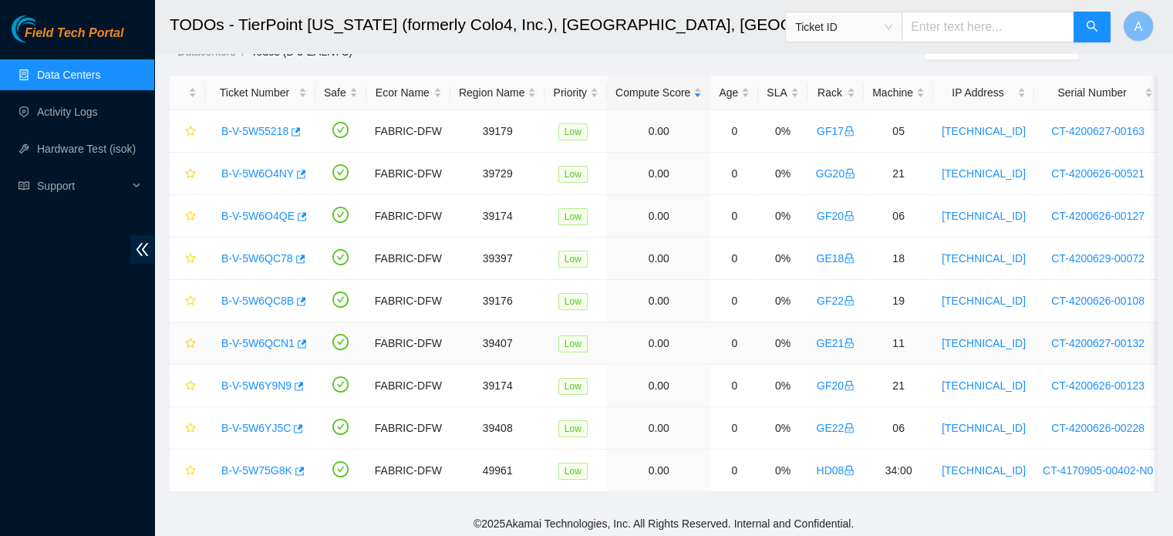
click at [279, 345] on link "B-V-5W6QCN1" at bounding box center [257, 343] width 73 height 12
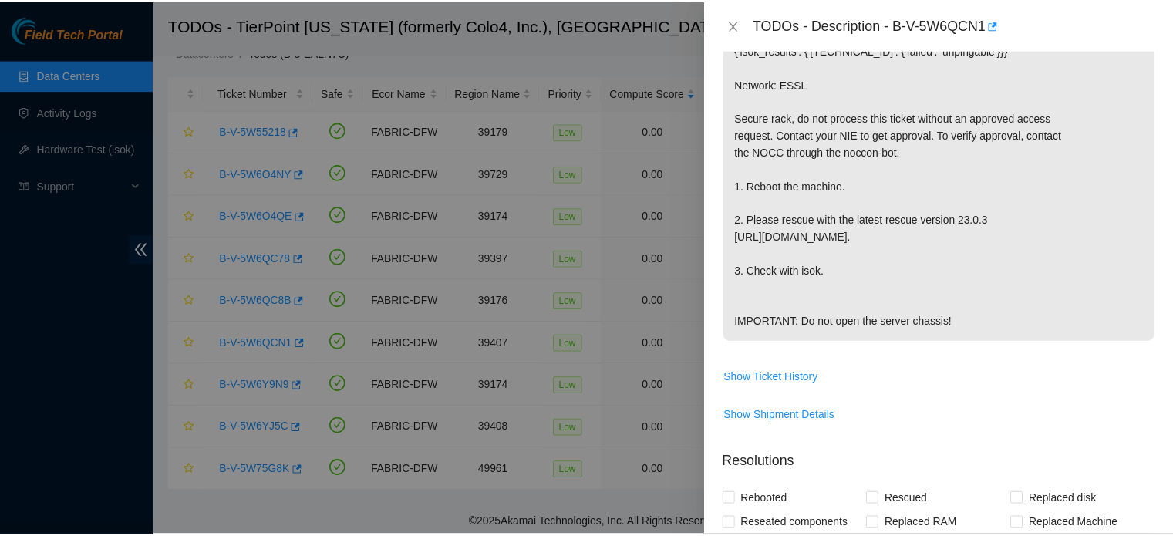
scroll to position [352, 0]
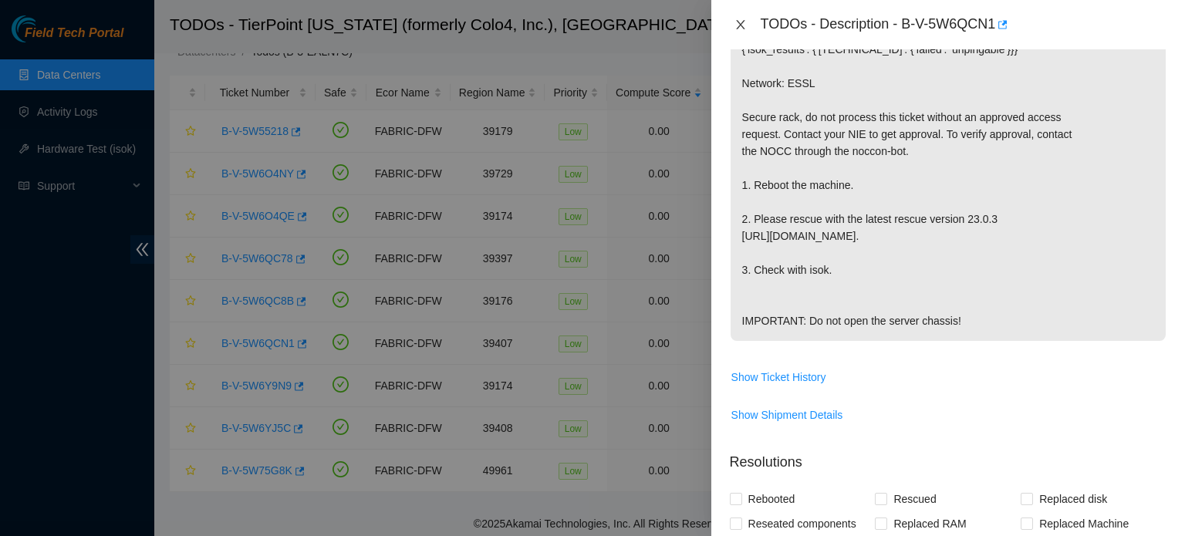
click at [746, 26] on icon "close" at bounding box center [740, 25] width 12 height 12
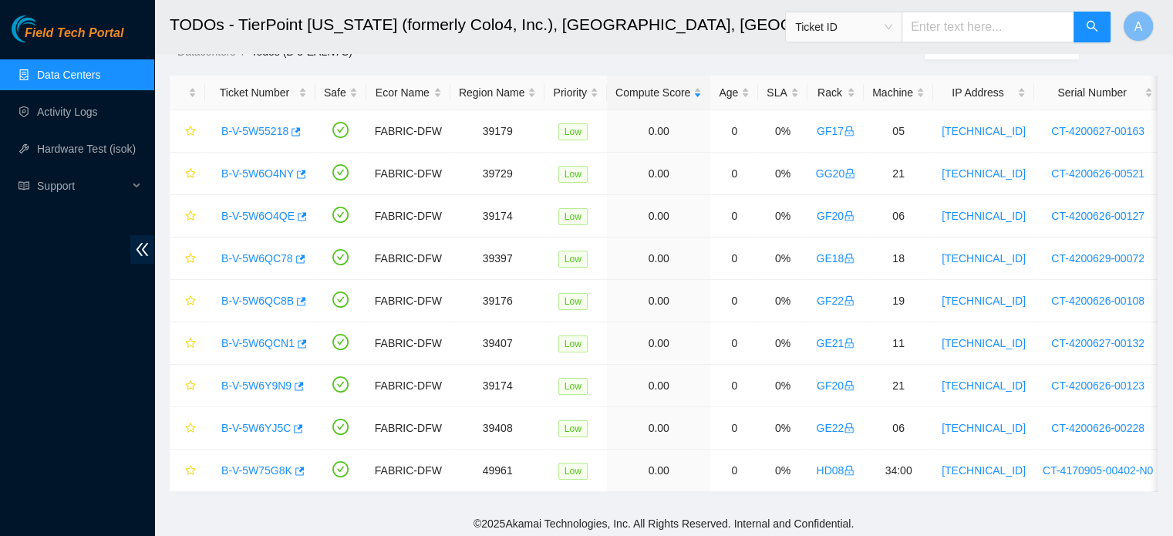
scroll to position [374, 0]
